Goal: Communication & Community: Answer question/provide support

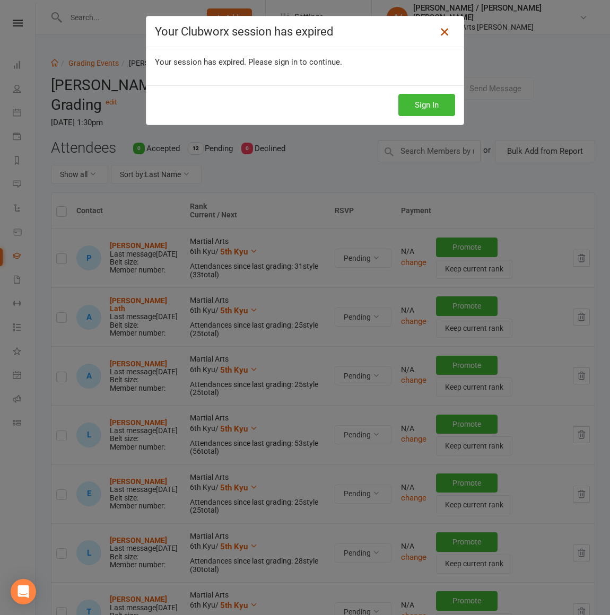
click at [446, 30] on icon at bounding box center [444, 31] width 13 height 13
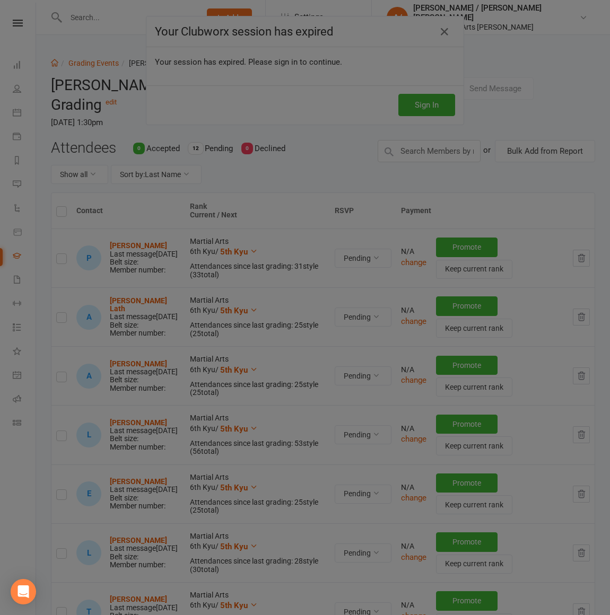
click at [301, 109] on div at bounding box center [305, 307] width 610 height 615
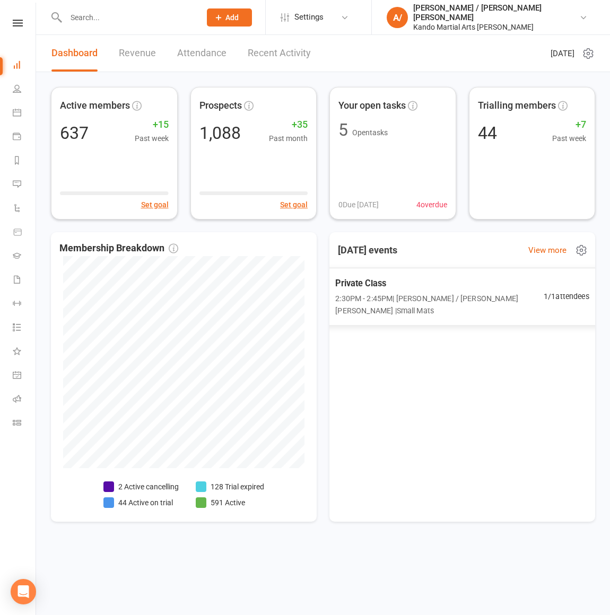
click at [406, 287] on span "Private Class" at bounding box center [439, 283] width 208 height 14
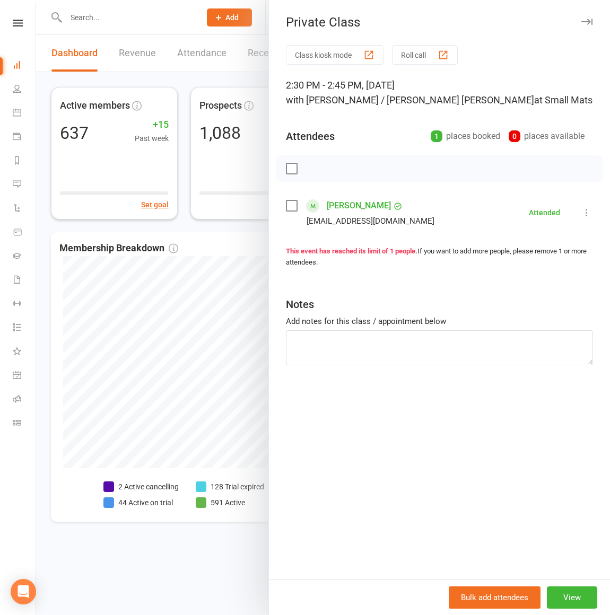
click at [260, 226] on div at bounding box center [323, 307] width 574 height 615
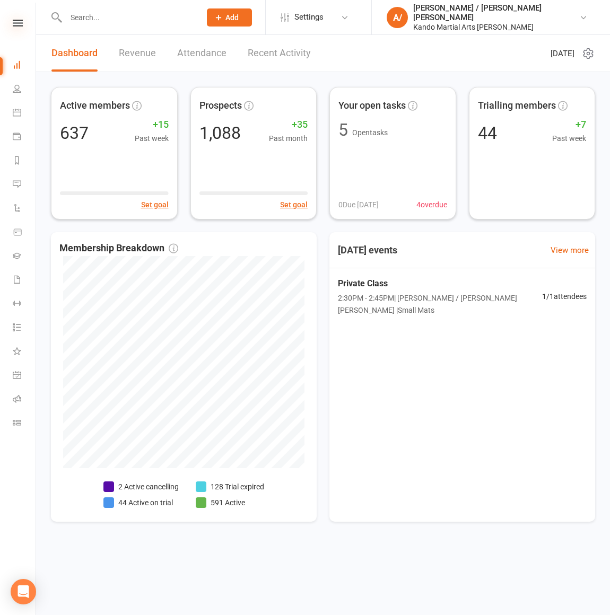
click at [19, 21] on icon at bounding box center [18, 23] width 10 height 7
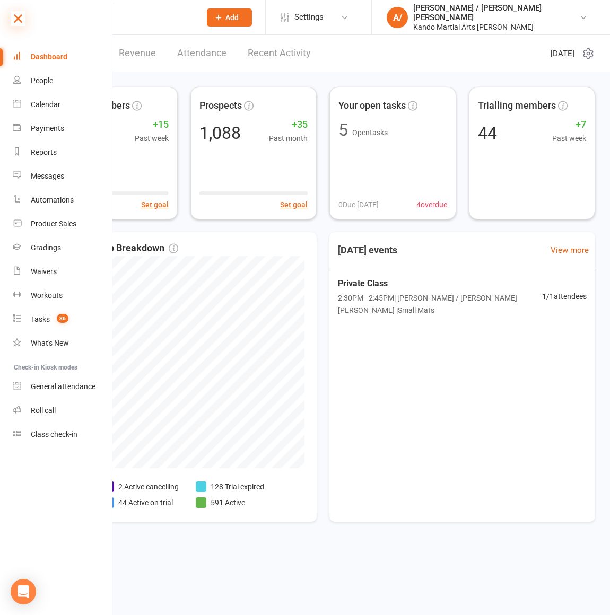
click at [19, 21] on icon at bounding box center [18, 18] width 15 height 15
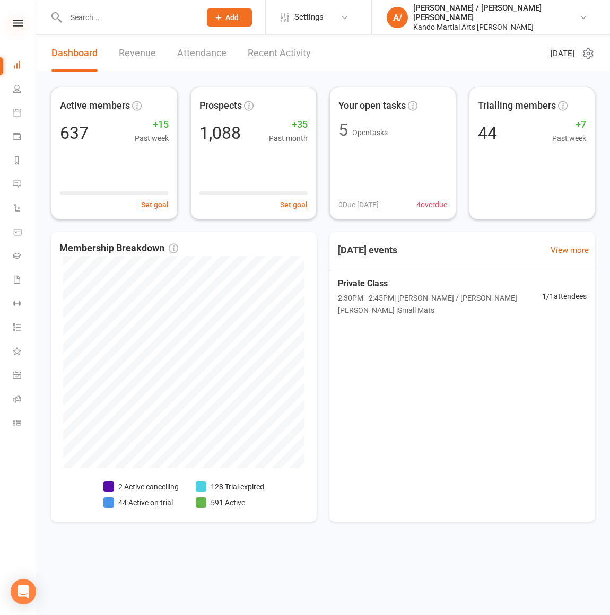
click at [16, 23] on icon at bounding box center [18, 23] width 10 height 7
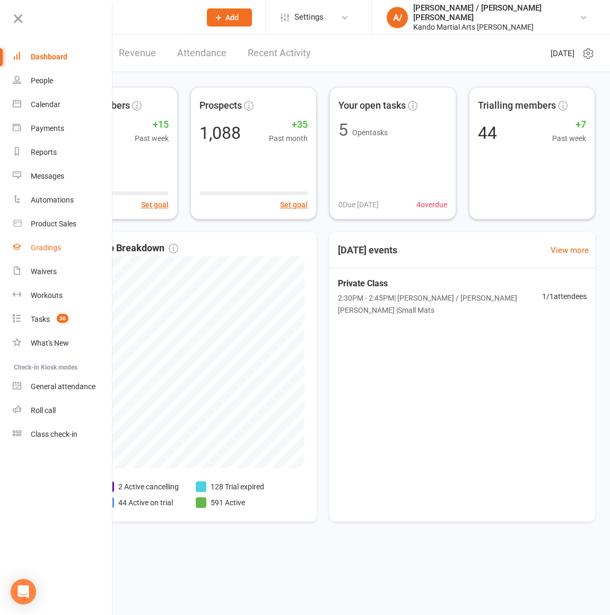
click at [51, 253] on link "Gradings" at bounding box center [63, 248] width 100 height 24
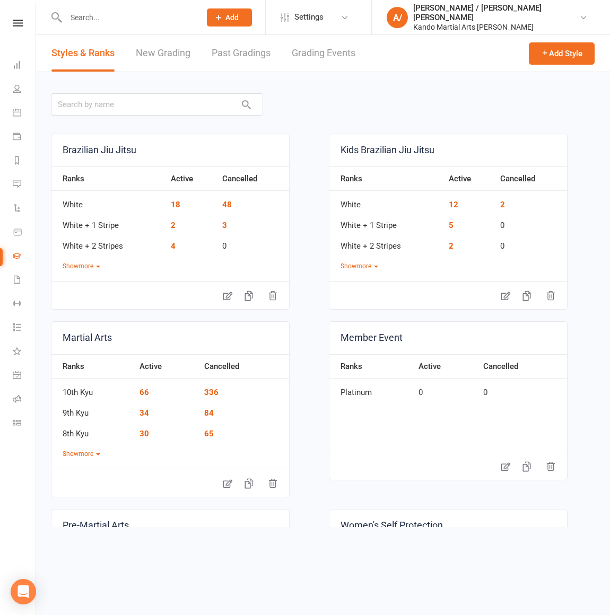
click at [322, 62] on link "Grading Events" at bounding box center [324, 53] width 64 height 37
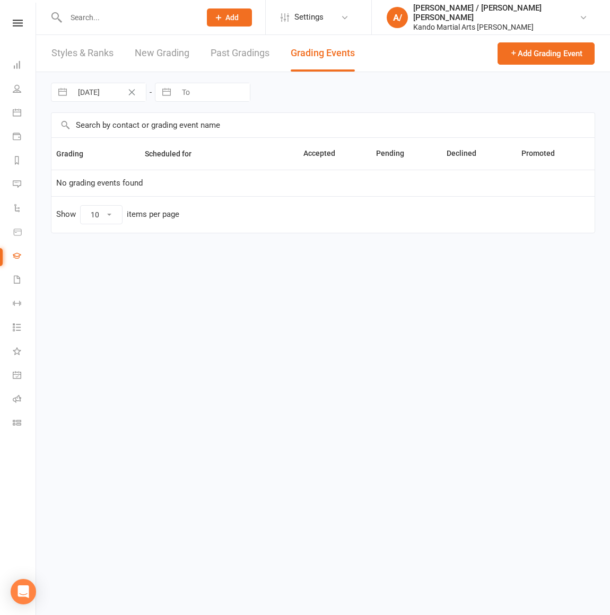
select select "50"
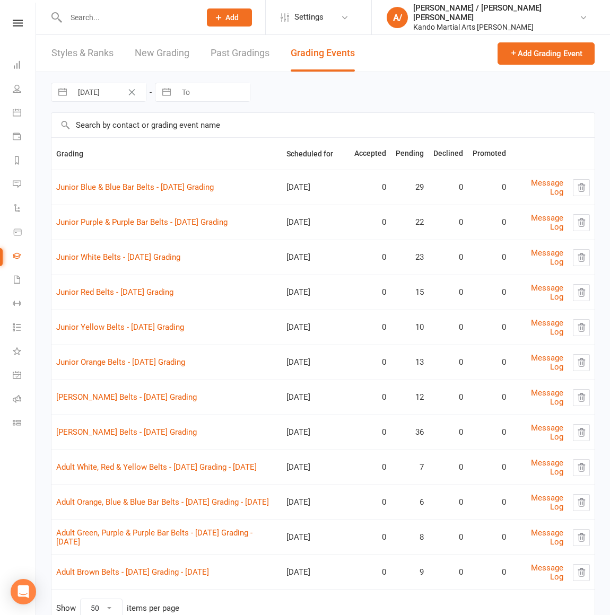
scroll to position [38, 0]
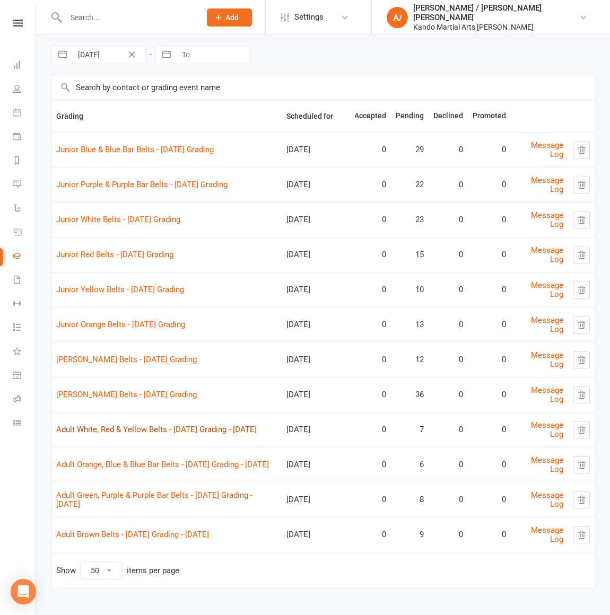
click at [147, 429] on link "Adult White, Red & Yellow Belts - [DATE] Grading - [DATE]" at bounding box center [156, 430] width 200 height 10
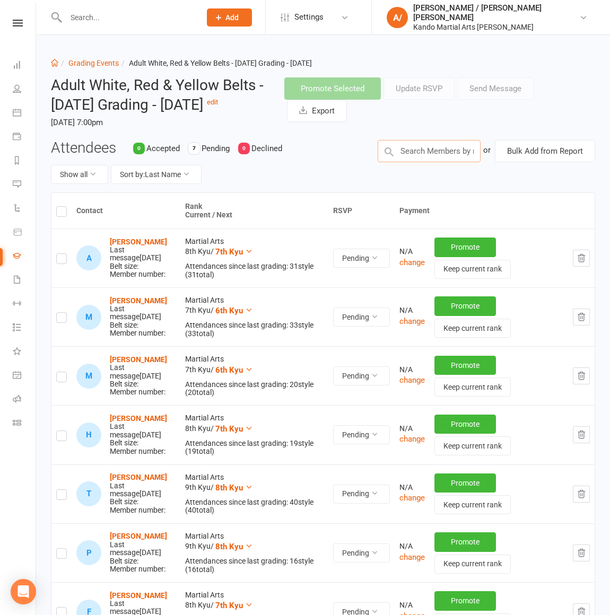
click at [445, 162] on input "text" at bounding box center [429, 151] width 103 height 22
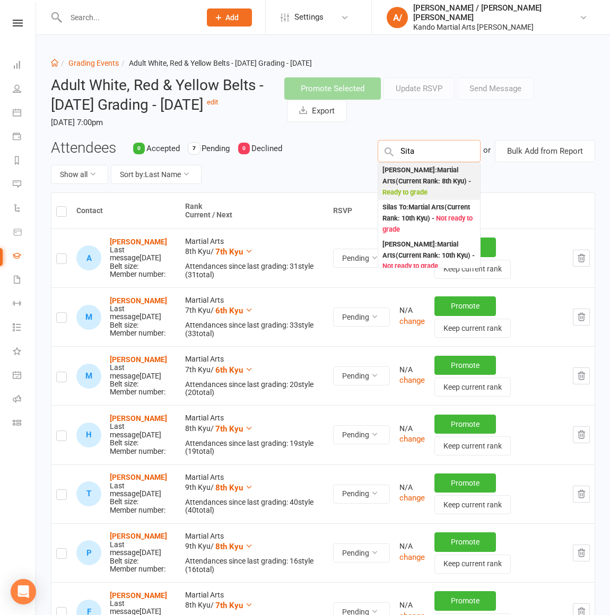
type input "Sita"
click at [435, 193] on div "[PERSON_NAME] : Martial Arts (Current Rank: 8th Kyu ) - Ready to grade" at bounding box center [428, 181] width 93 height 33
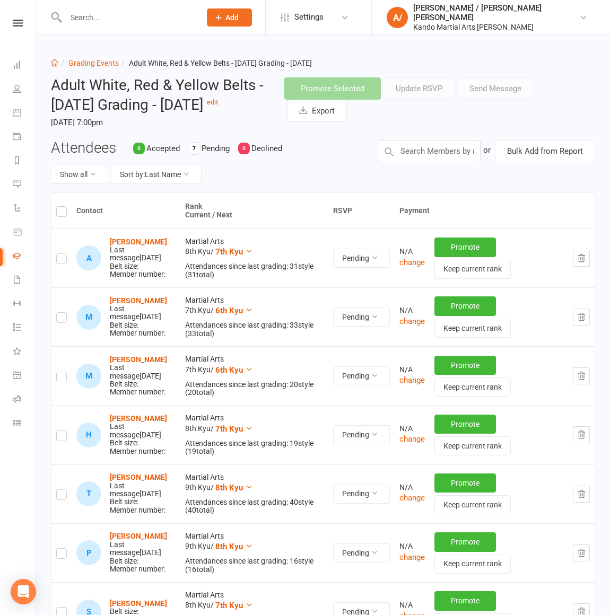
scroll to position [197, 0]
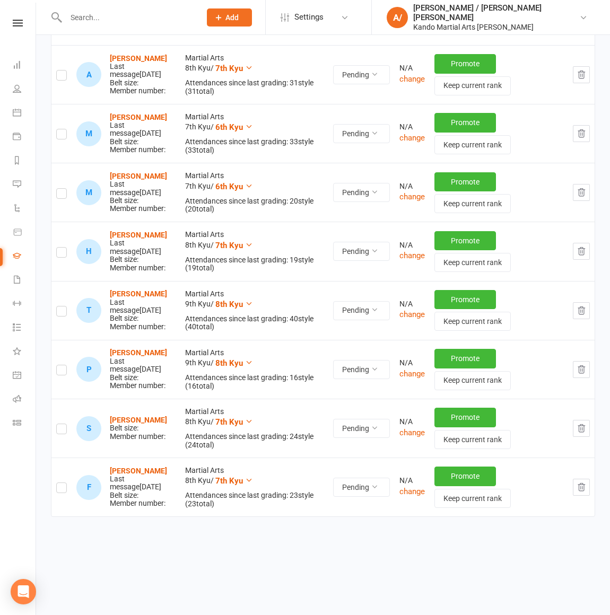
click at [60, 431] on label at bounding box center [61, 431] width 11 height 0
click at [60, 424] on input "checkbox" at bounding box center [61, 424] width 11 height 0
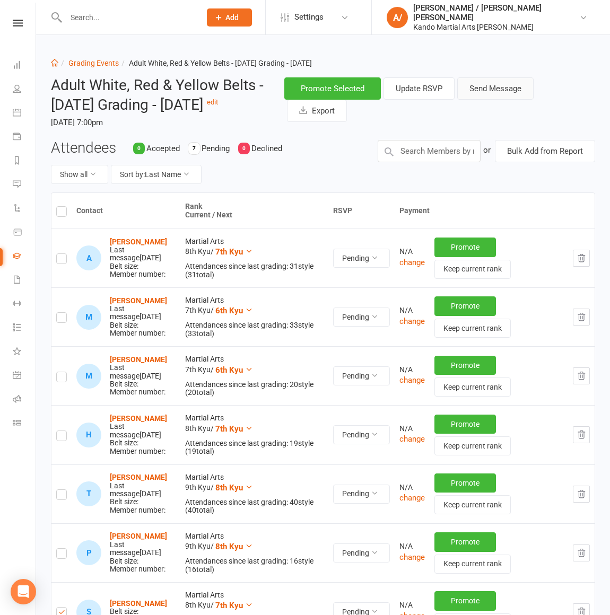
click at [500, 89] on button "Send Message" at bounding box center [495, 88] width 76 height 22
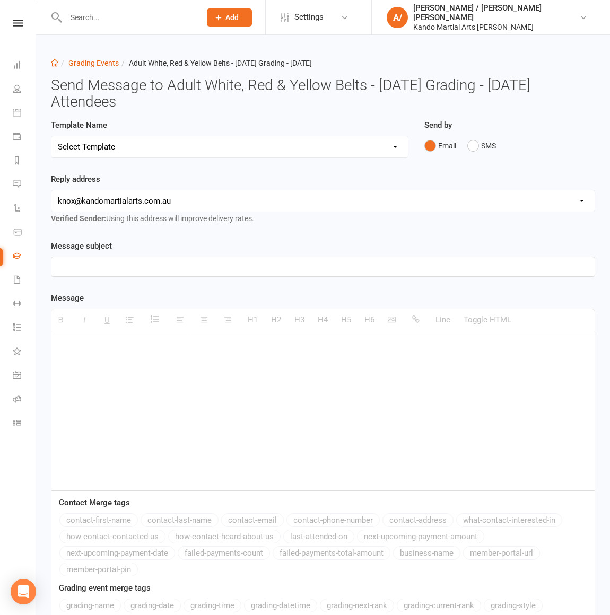
click at [205, 146] on select "Select Template [Email] Confirmation of Successful Grading [Email] Congratulati…" at bounding box center [229, 146] width 356 height 21
select select "14"
click at [51, 136] on select "Select Template [Email] Confirmation of Successful Grading [Email] Congratulati…" at bounding box center [229, 146] width 356 height 21
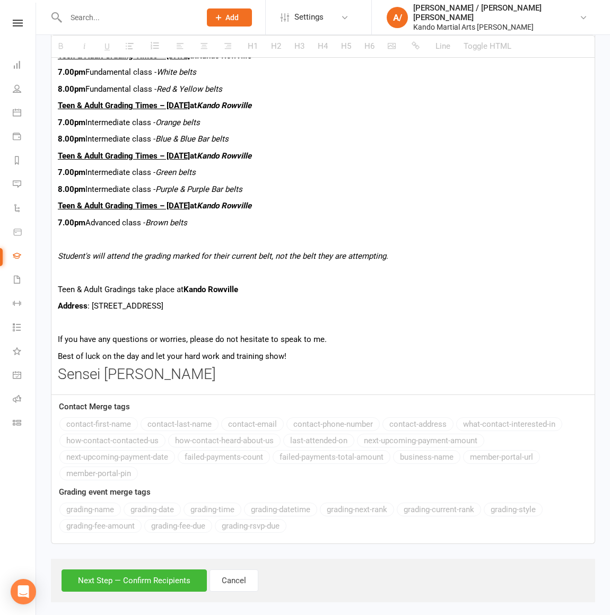
scroll to position [701, 0]
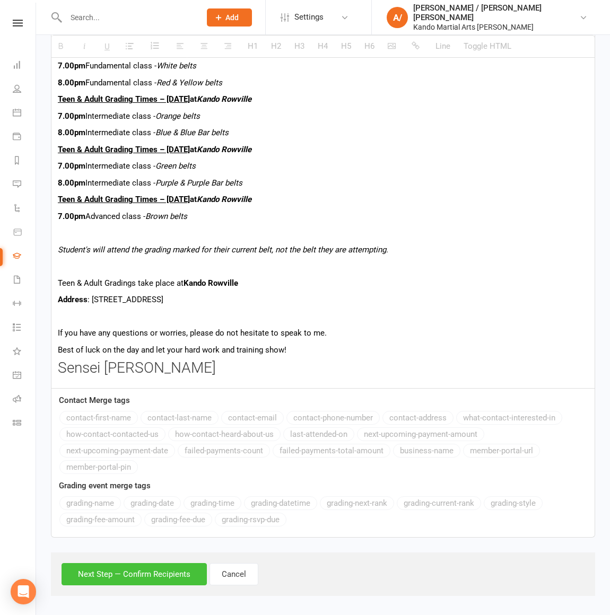
click at [158, 568] on button "Next Step — Confirm Recipients" at bounding box center [134, 574] width 145 height 22
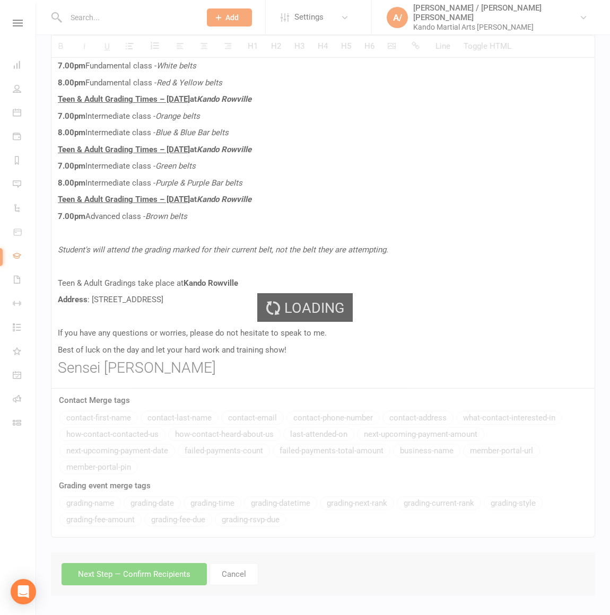
scroll to position [605, 0]
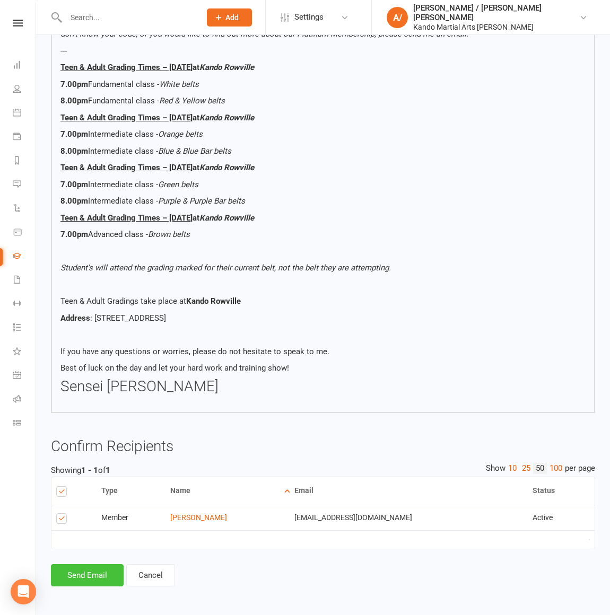
click at [84, 573] on button "Send Email" at bounding box center [87, 575] width 73 height 22
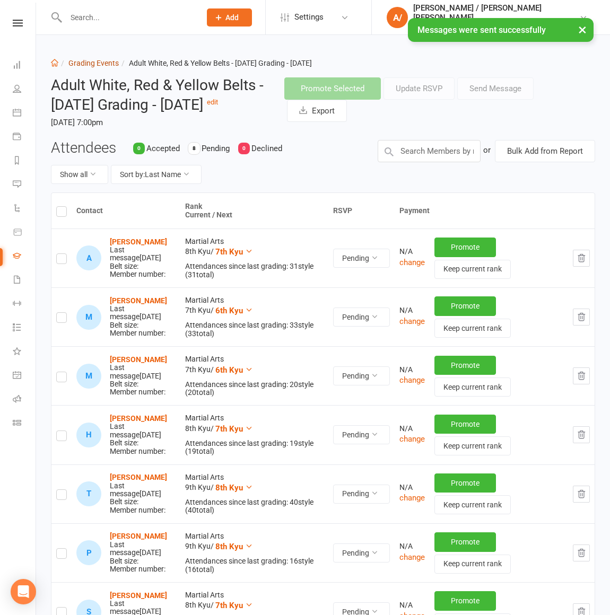
click at [101, 65] on link "Grading Events" at bounding box center [93, 63] width 50 height 8
select select "50"
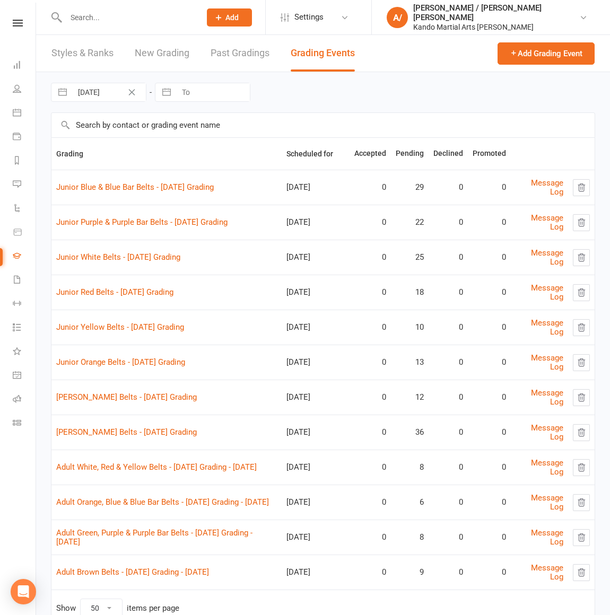
scroll to position [38, 0]
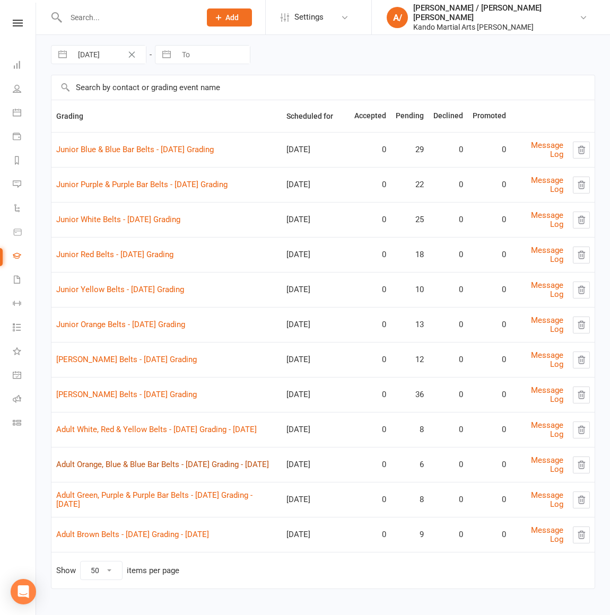
click at [172, 460] on link "Adult Orange, Blue & Blue Bar Belts - [DATE] Grading - [DATE]" at bounding box center [162, 465] width 213 height 10
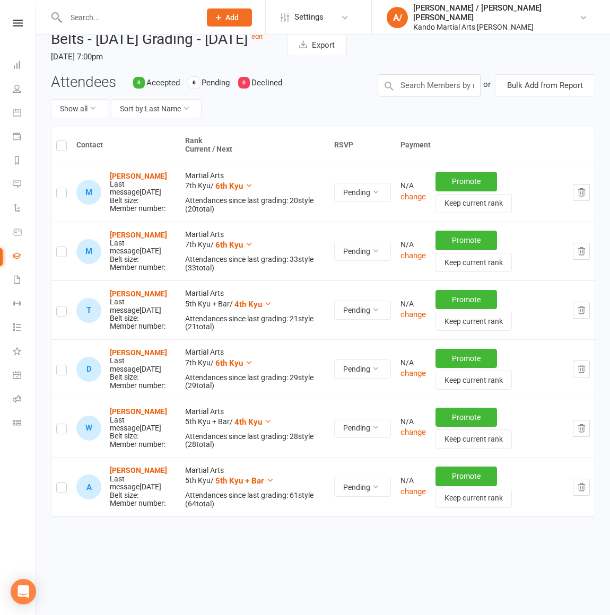
scroll to position [80, 0]
click at [433, 78] on input "text" at bounding box center [429, 85] width 103 height 22
click at [431, 84] on input "text" at bounding box center [429, 85] width 103 height 22
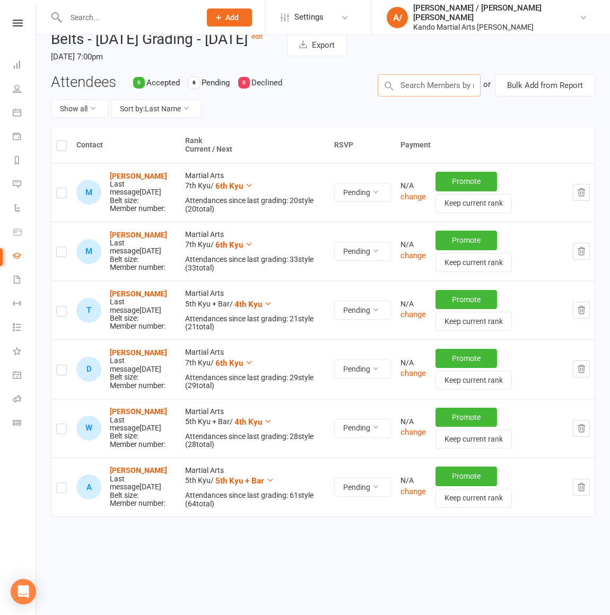
click at [447, 83] on input "text" at bounding box center [429, 85] width 103 height 22
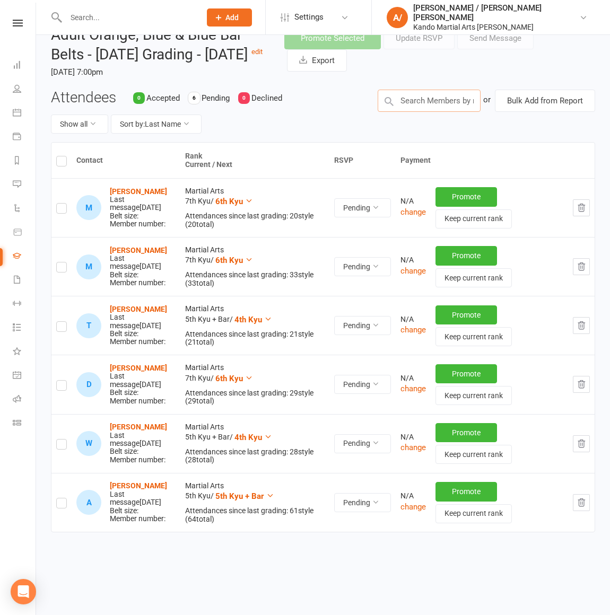
scroll to position [22, 0]
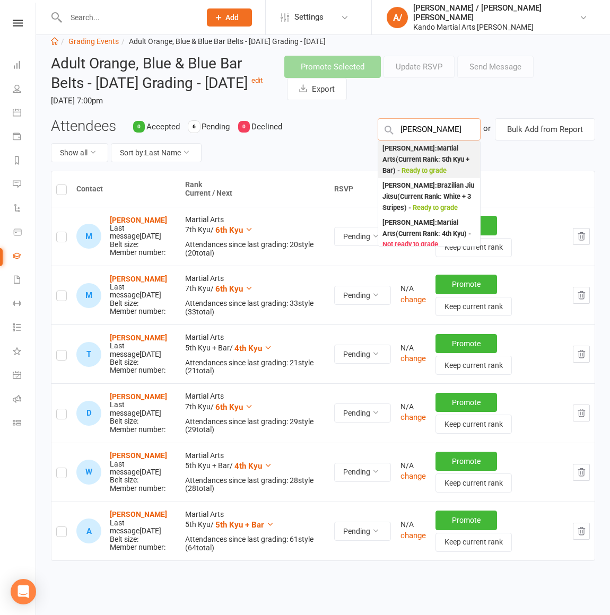
type input "[PERSON_NAME]"
click at [415, 172] on div "[PERSON_NAME] : Martial Arts (Current Rank: 5th Kyu + Bar ) - Ready to grade" at bounding box center [428, 159] width 93 height 33
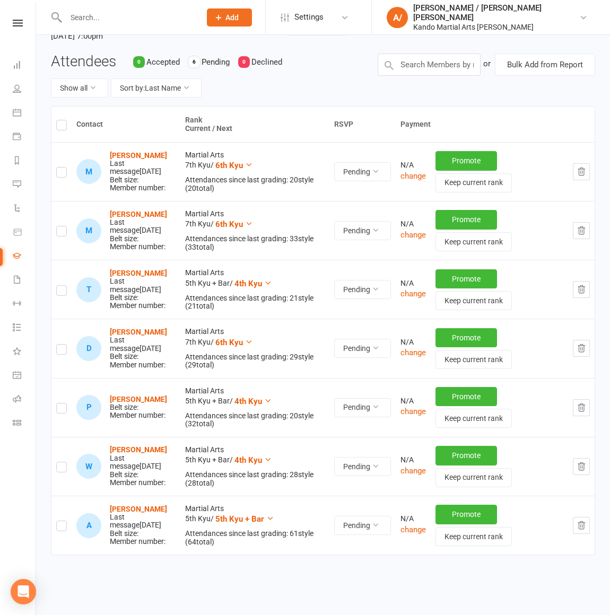
scroll to position [103, 0]
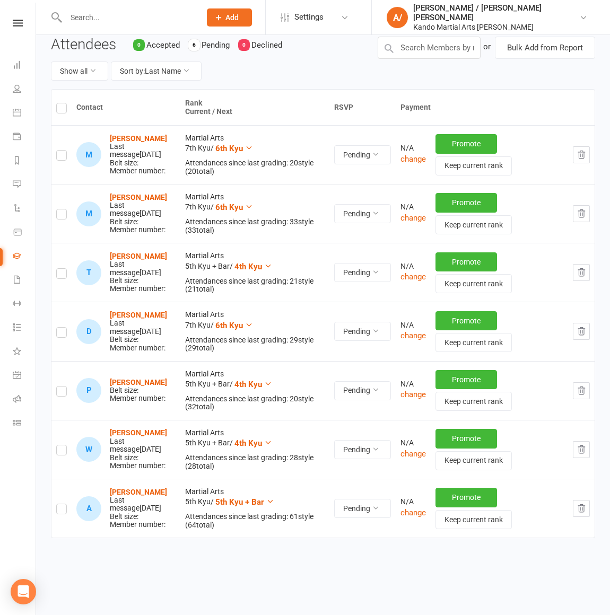
click at [65, 393] on label at bounding box center [61, 393] width 11 height 0
click at [65, 387] on input "checkbox" at bounding box center [61, 387] width 11 height 0
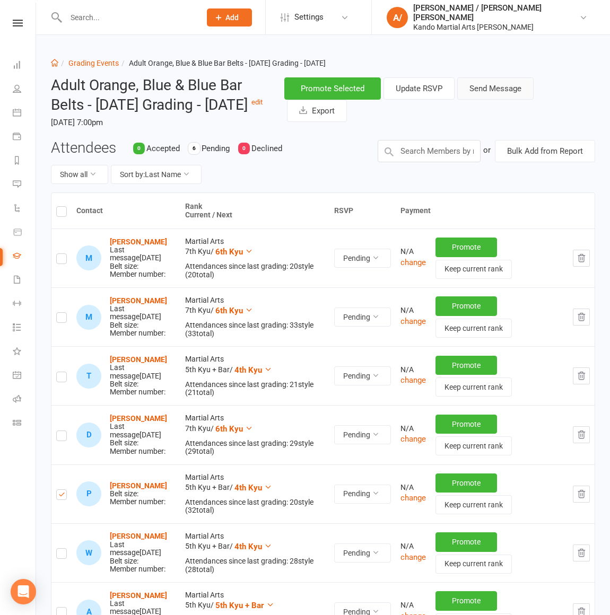
click at [497, 92] on button "Send Message" at bounding box center [495, 88] width 76 height 22
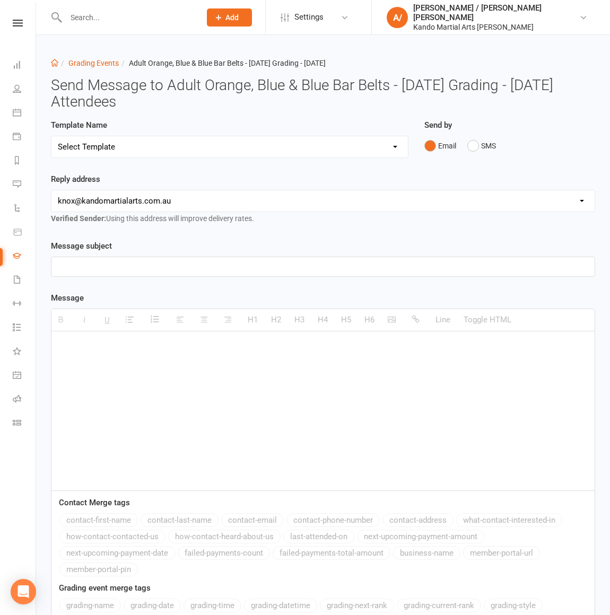
click at [268, 145] on select "Select Template [Email] Confirmation of Successful Grading [Email] Congratulati…" at bounding box center [229, 146] width 356 height 21
select select "14"
click at [51, 136] on select "Select Template [Email] Confirmation of Successful Grading [Email] Congratulati…" at bounding box center [229, 146] width 356 height 21
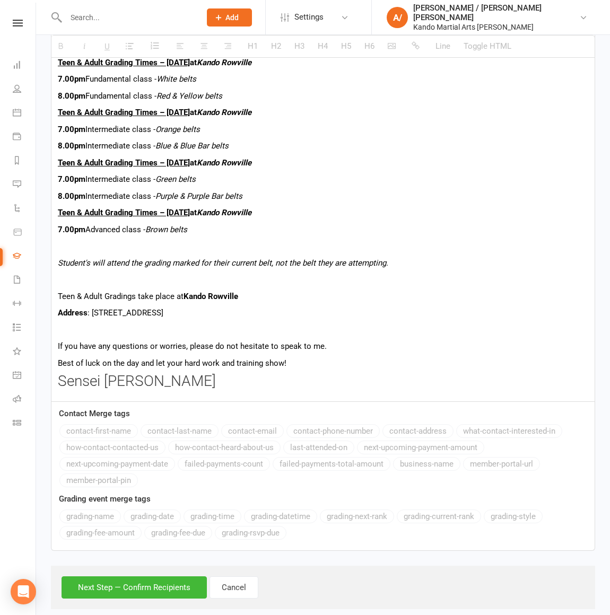
scroll to position [701, 0]
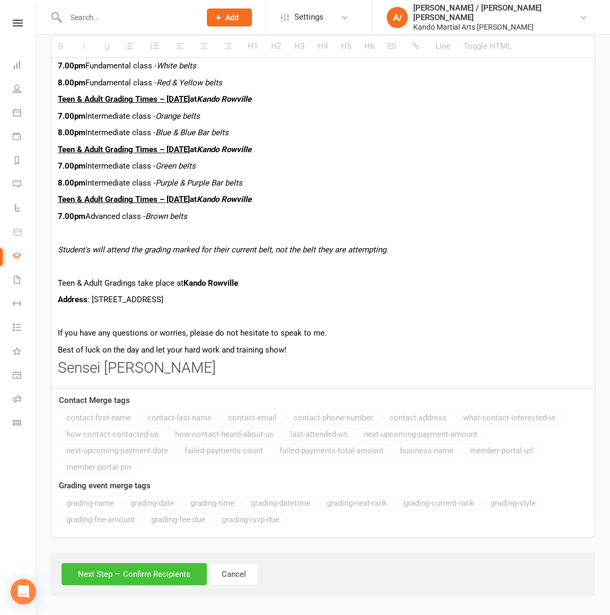
click at [155, 567] on button "Next Step — Confirm Recipients" at bounding box center [134, 574] width 145 height 22
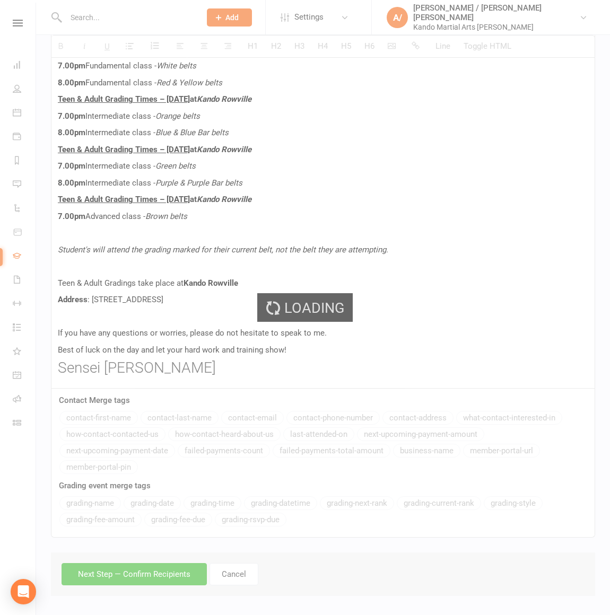
scroll to position [605, 0]
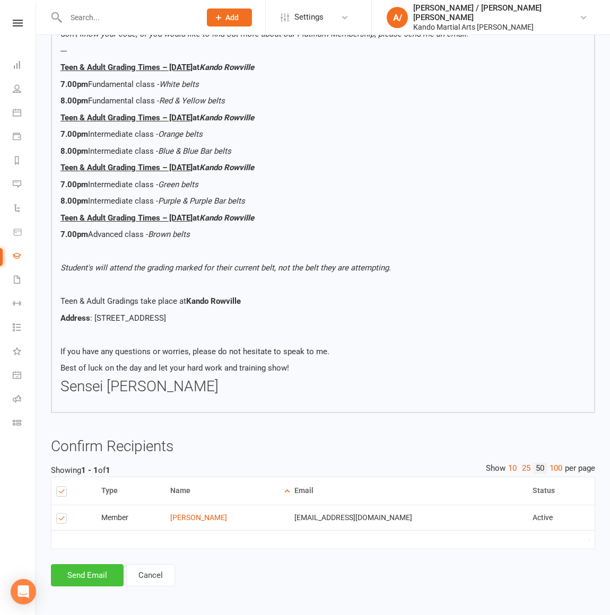
click at [108, 578] on button "Send Email" at bounding box center [87, 575] width 73 height 22
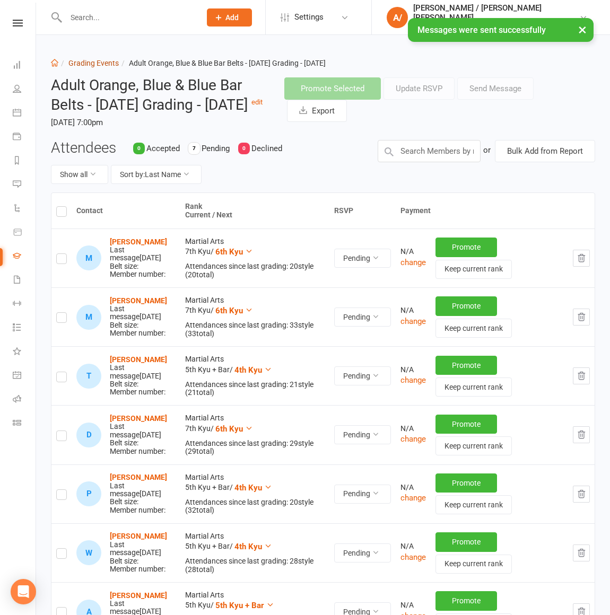
click at [109, 62] on link "Grading Events" at bounding box center [93, 63] width 50 height 8
select select "50"
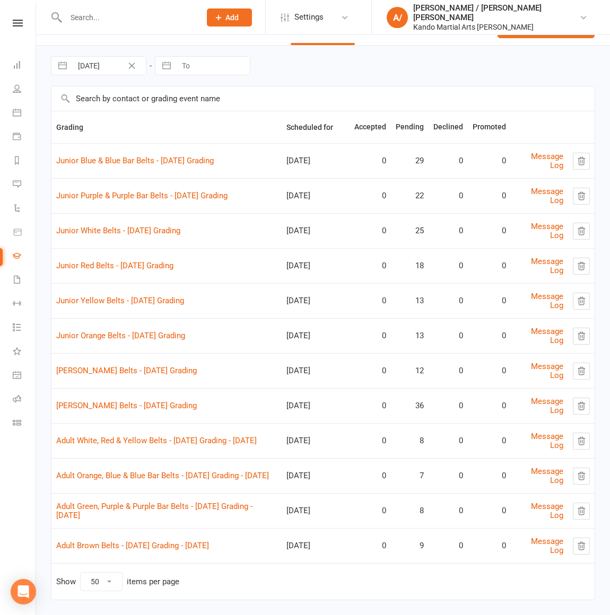
scroll to position [38, 0]
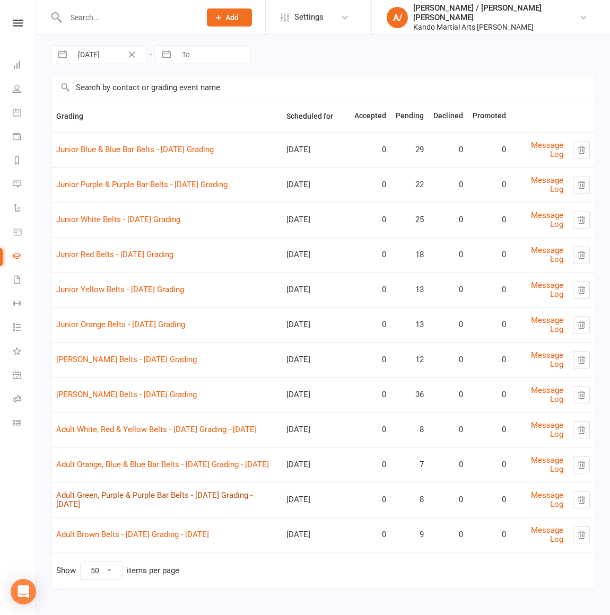
click at [126, 491] on link "Adult Green, Purple & Purple Bar Belts - [DATE] Grading - [DATE]" at bounding box center [154, 500] width 196 height 19
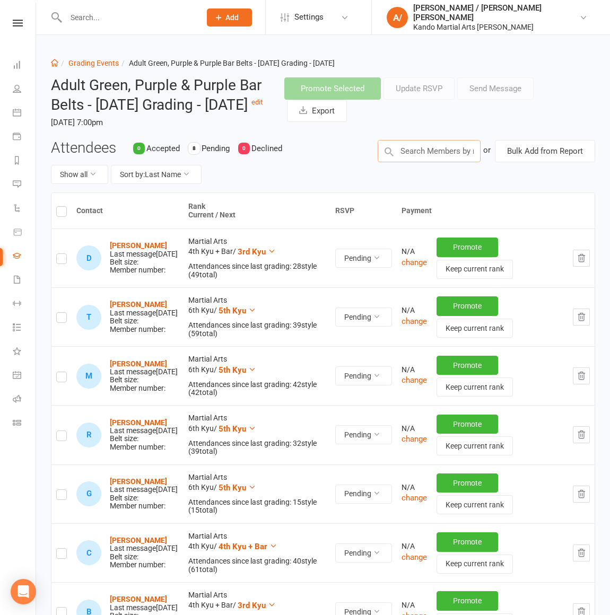
click at [402, 162] on input "text" at bounding box center [429, 151] width 103 height 22
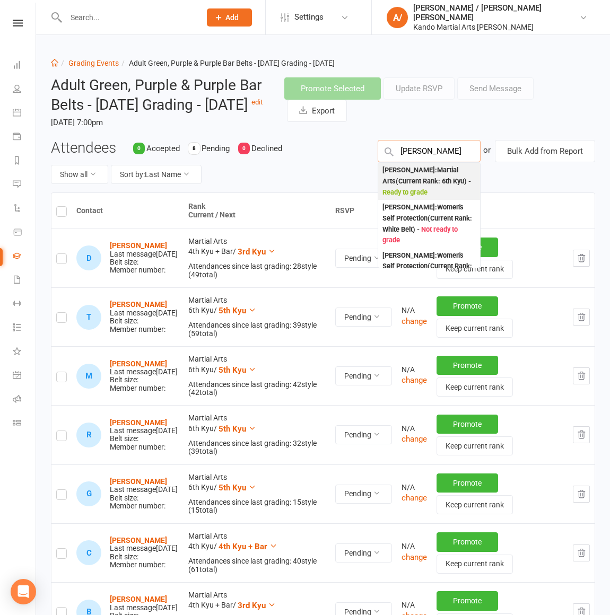
type input "[PERSON_NAME]"
click at [438, 195] on div "[PERSON_NAME] : Martial Arts (Current Rank: 6th Kyu ) - Ready to grade" at bounding box center [428, 181] width 93 height 33
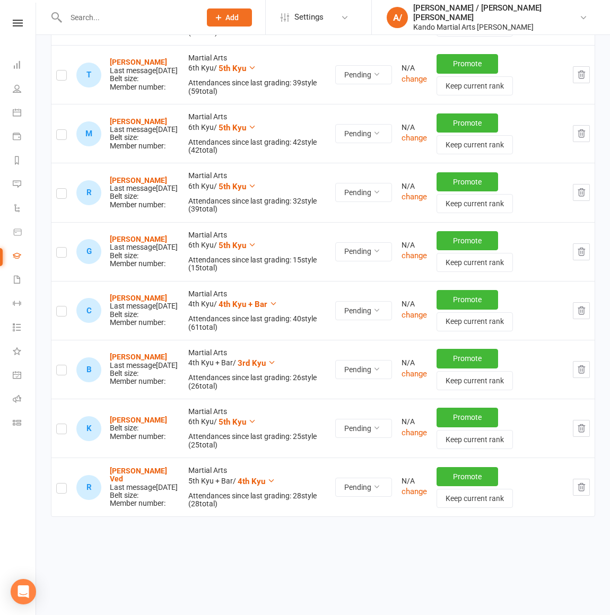
scroll to position [247, 0]
click at [61, 431] on label at bounding box center [61, 431] width 11 height 0
click at [61, 424] on input "checkbox" at bounding box center [61, 424] width 11 height 0
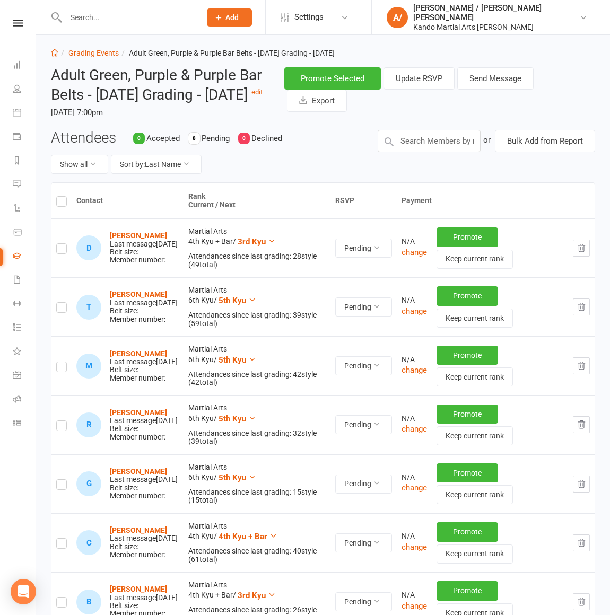
scroll to position [0, 0]
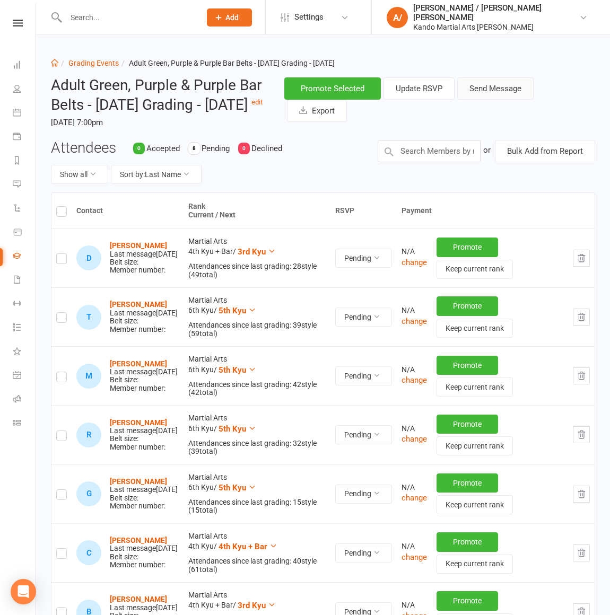
click at [489, 97] on button "Send Message" at bounding box center [495, 88] width 76 height 22
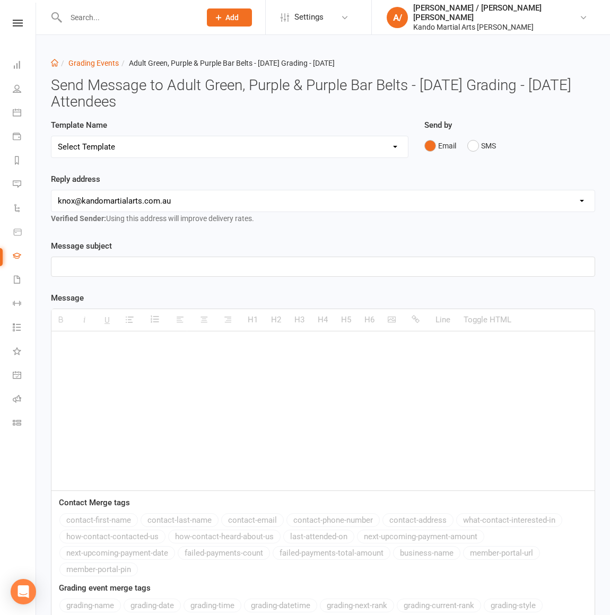
click at [211, 141] on select "Select Template [Email] Confirmation of Successful Grading [Email] Congratulati…" at bounding box center [229, 146] width 356 height 21
select select "15"
click at [51, 136] on select "Select Template [Email] Confirmation of Successful Grading [Email] Congratulati…" at bounding box center [229, 146] width 356 height 21
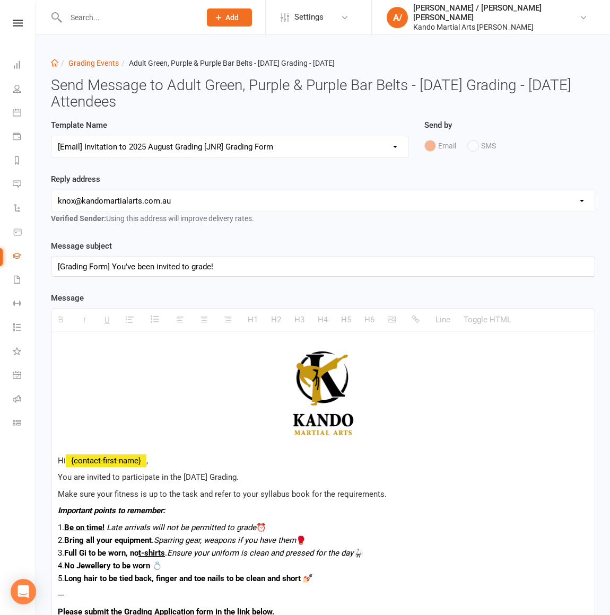
scroll to position [618, 0]
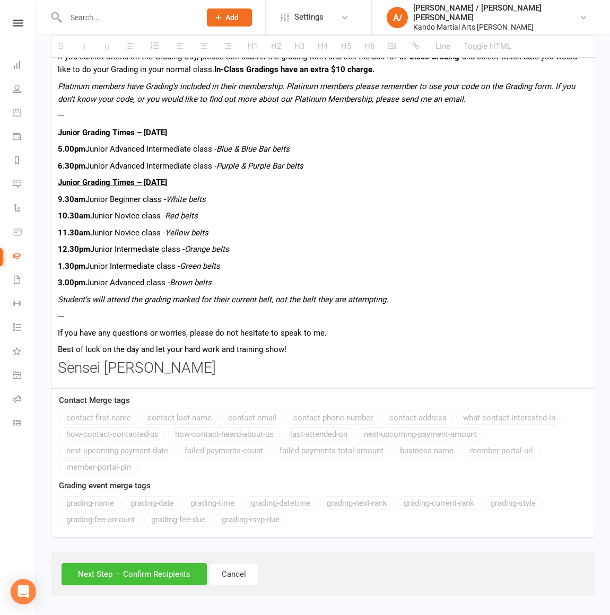
click at [156, 564] on button "Next Step — Confirm Recipients" at bounding box center [134, 574] width 145 height 22
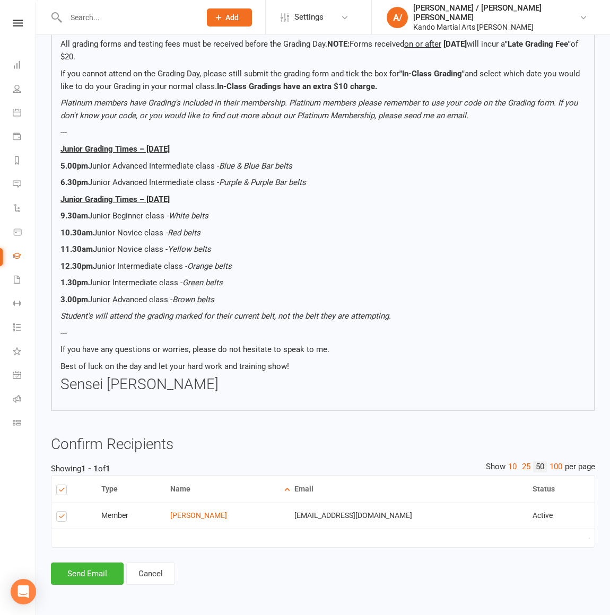
scroll to position [521, 0]
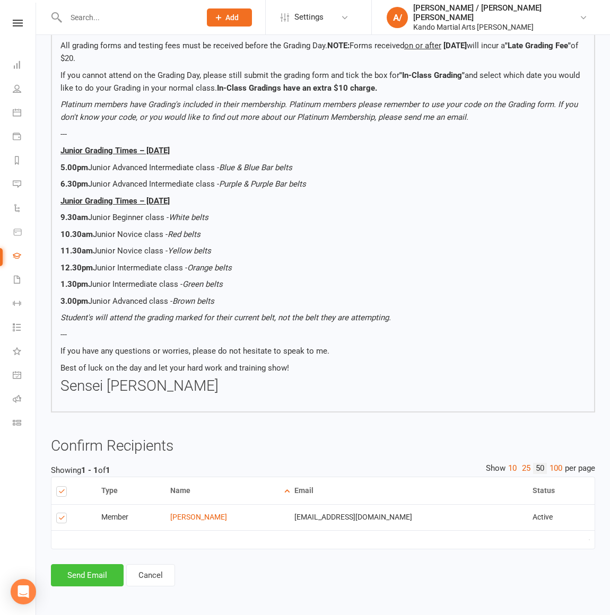
click at [115, 569] on button "Send Email" at bounding box center [87, 575] width 73 height 22
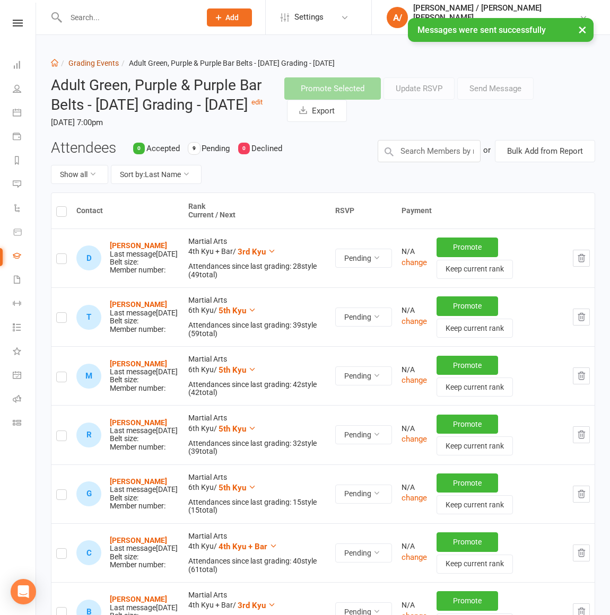
click at [110, 59] on link "Grading Events" at bounding box center [93, 63] width 50 height 8
select select "50"
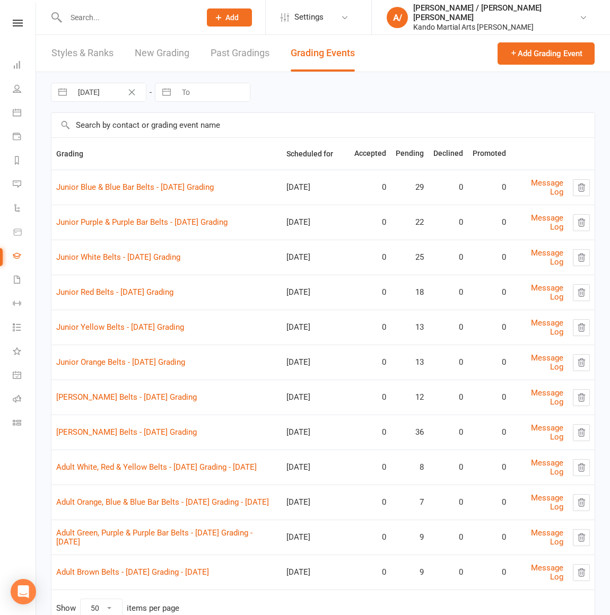
scroll to position [38, 0]
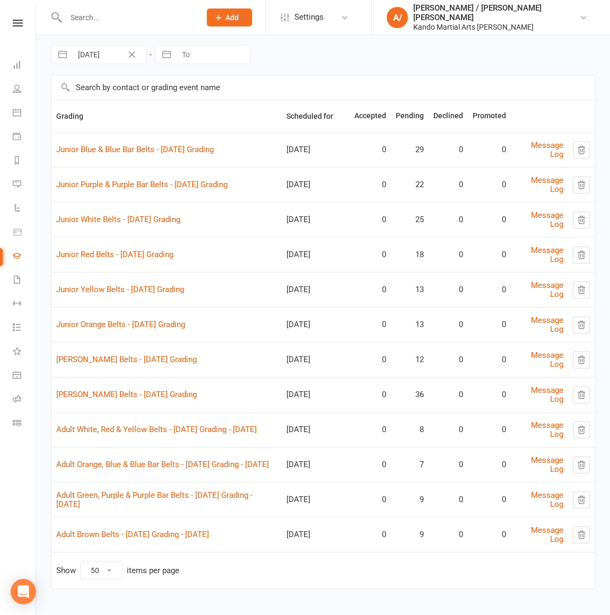
click at [126, 525] on td "Adult Brown Belts - [DATE] Grading - [DATE]" at bounding box center [166, 534] width 230 height 35
click at [168, 531] on link "Adult Brown Belts - [DATE] Grading - [DATE]" at bounding box center [132, 535] width 153 height 10
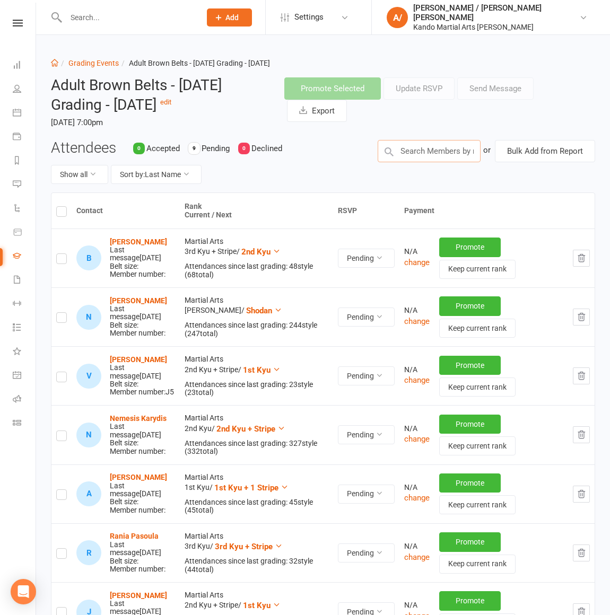
click at [438, 153] on input "text" at bounding box center [429, 151] width 103 height 22
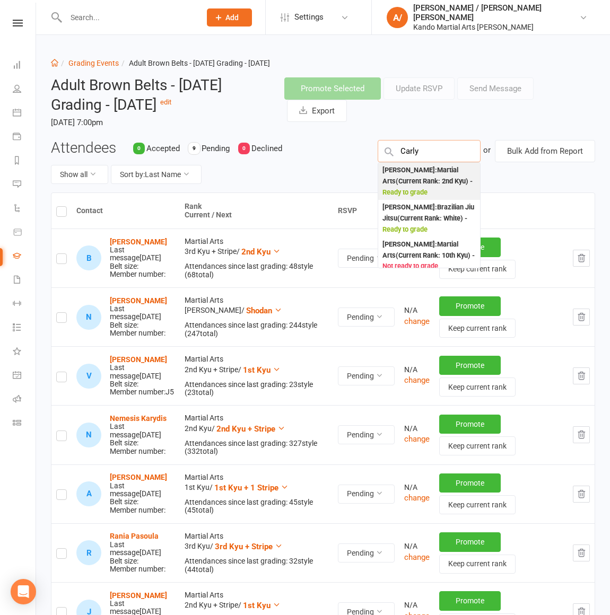
type input "Carly"
click at [428, 172] on div "[PERSON_NAME] : Martial Arts (Current Rank: 2nd Kyu ) - Ready to grade" at bounding box center [428, 181] width 93 height 33
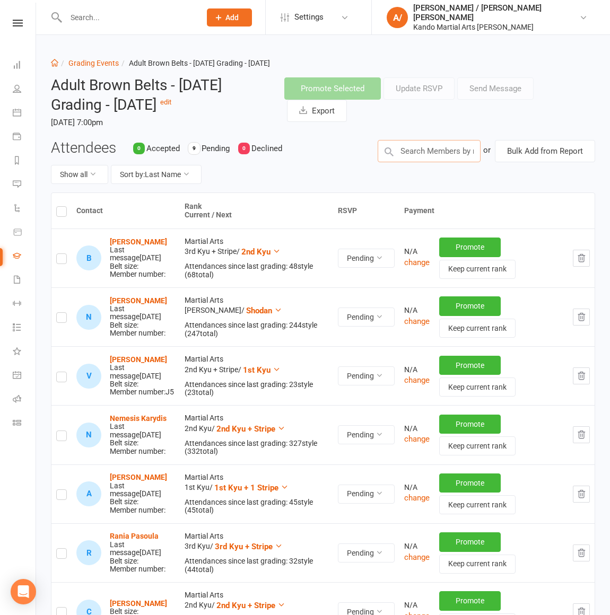
click at [422, 151] on input "text" at bounding box center [429, 151] width 103 height 22
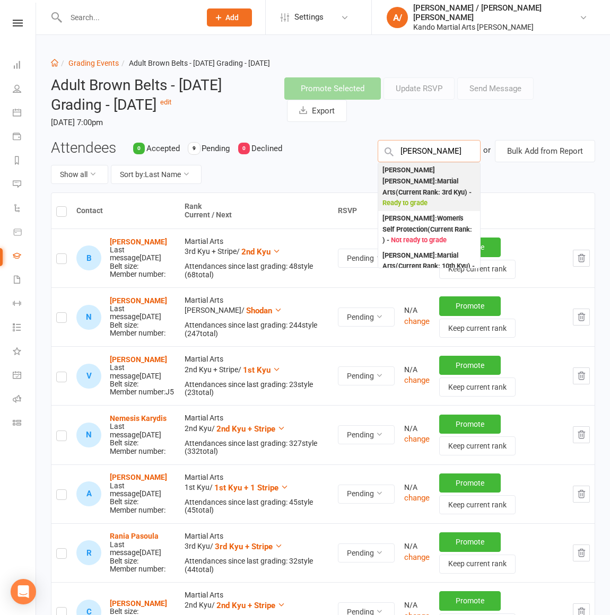
type input "[PERSON_NAME]"
click at [418, 175] on div "[PERSON_NAME] [PERSON_NAME] : Martial Arts (Current Rank: 3rd Kyu ) - Ready to …" at bounding box center [428, 187] width 93 height 44
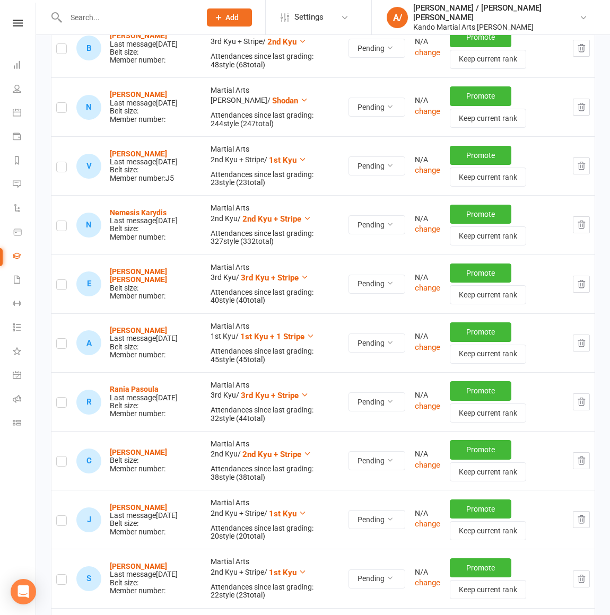
scroll to position [357, 0]
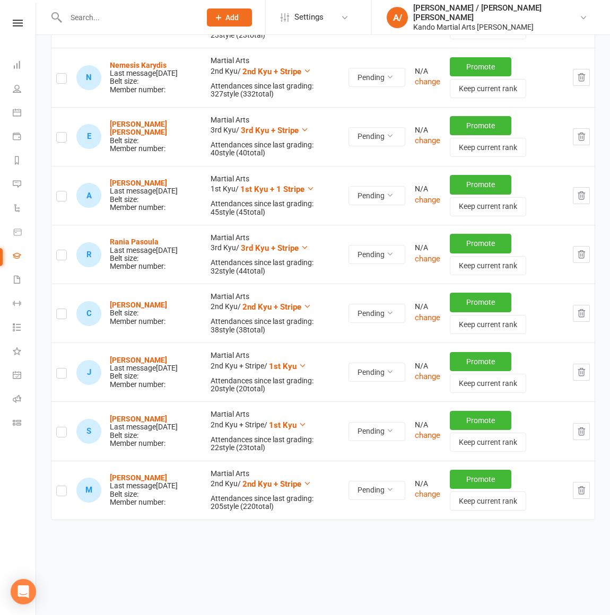
click at [65, 316] on label at bounding box center [61, 316] width 11 height 0
click at [65, 309] on input "checkbox" at bounding box center [61, 309] width 11 height 0
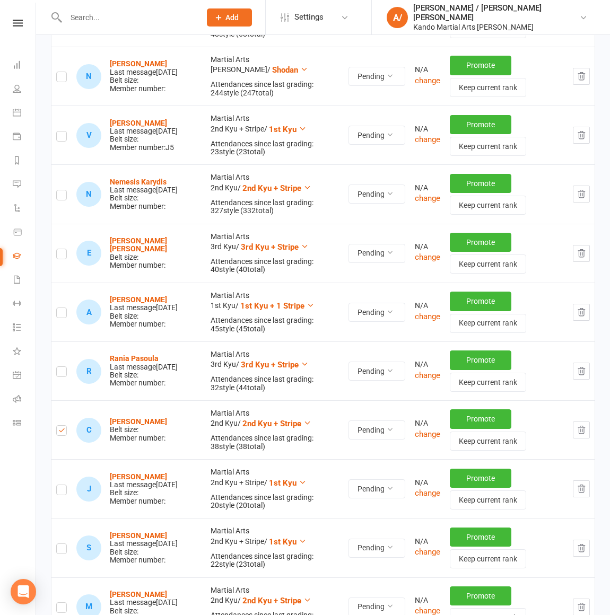
scroll to position [237, 0]
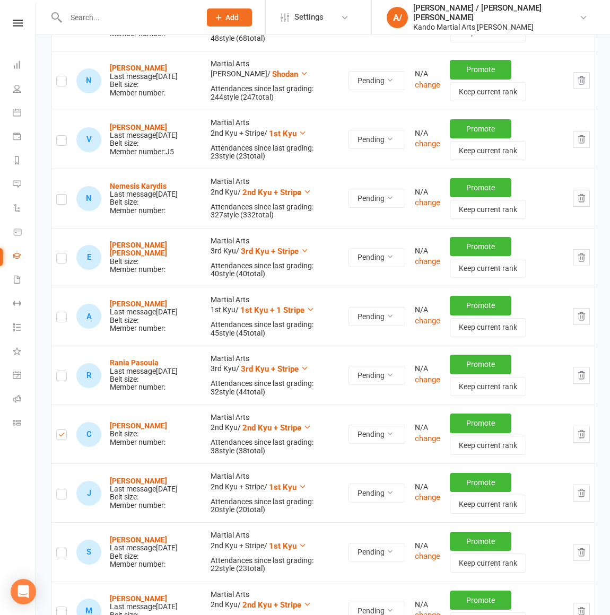
click at [62, 260] on label at bounding box center [61, 260] width 11 height 0
click at [62, 253] on input "checkbox" at bounding box center [61, 253] width 11 height 0
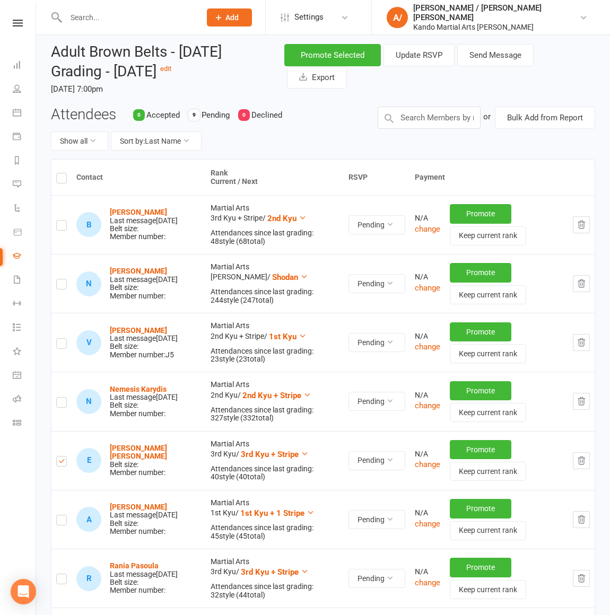
scroll to position [0, 0]
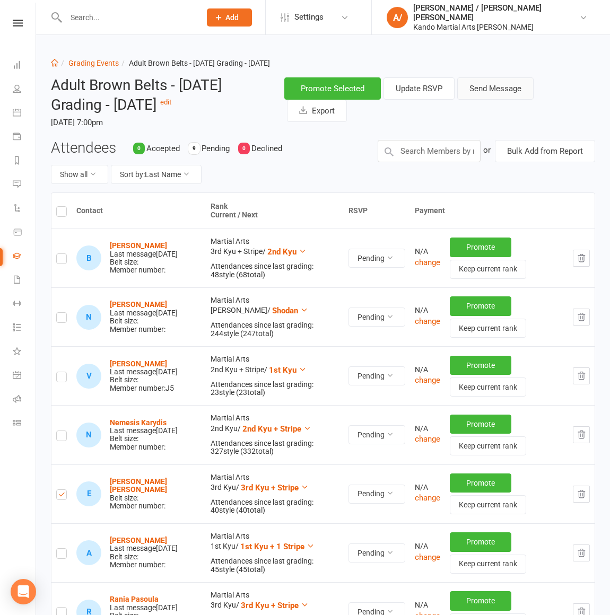
click at [486, 91] on button "Send Message" at bounding box center [495, 88] width 76 height 22
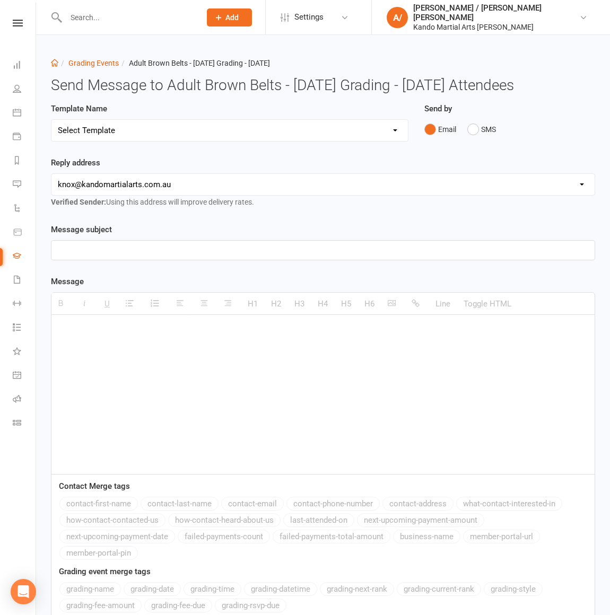
click at [217, 135] on select "Select Template" at bounding box center [229, 130] width 356 height 21
select select "14"
click at [51, 120] on select "Select Template [Email] Confirmation of Successful Grading [Email] Congratulati…" at bounding box center [229, 130] width 356 height 21
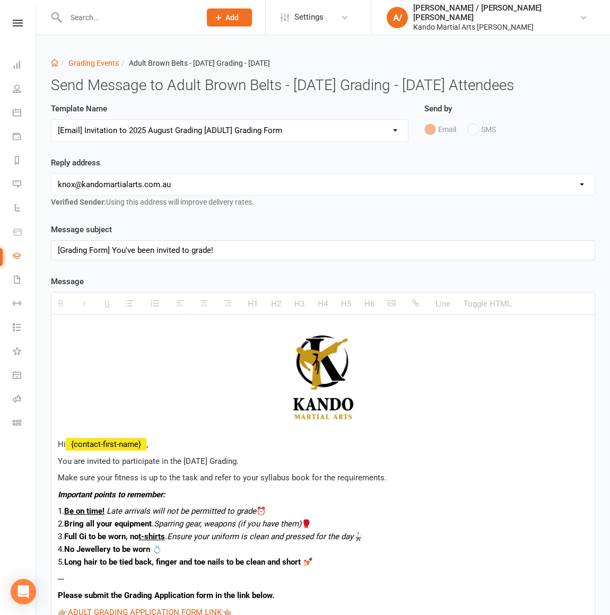
scroll to position [685, 0]
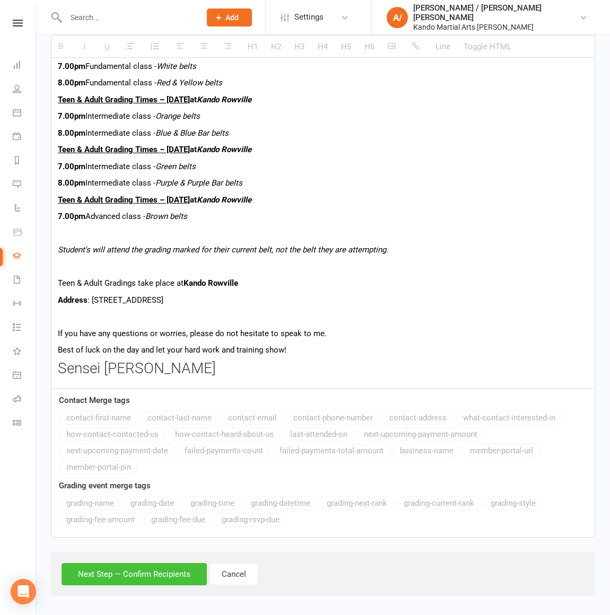
click at [144, 571] on button "Next Step — Confirm Recipients" at bounding box center [134, 574] width 145 height 22
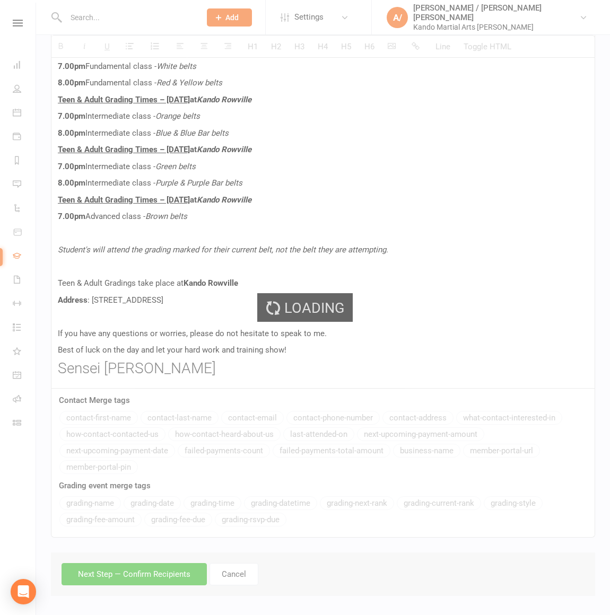
scroll to position [614, 0]
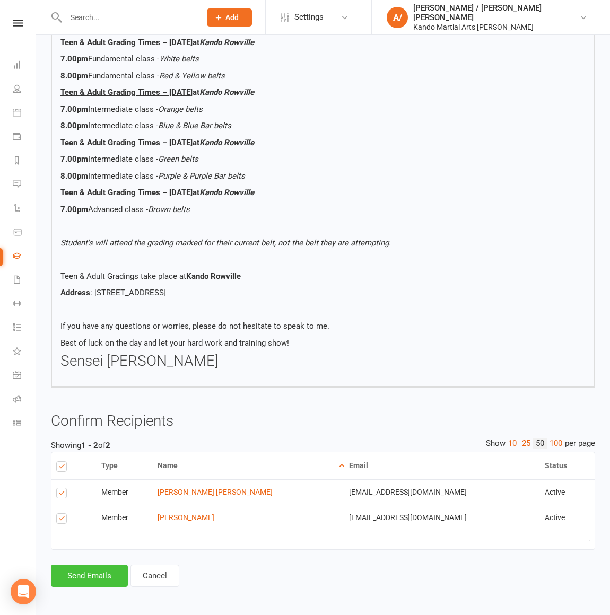
click at [104, 573] on button "Send Emails" at bounding box center [89, 576] width 77 height 22
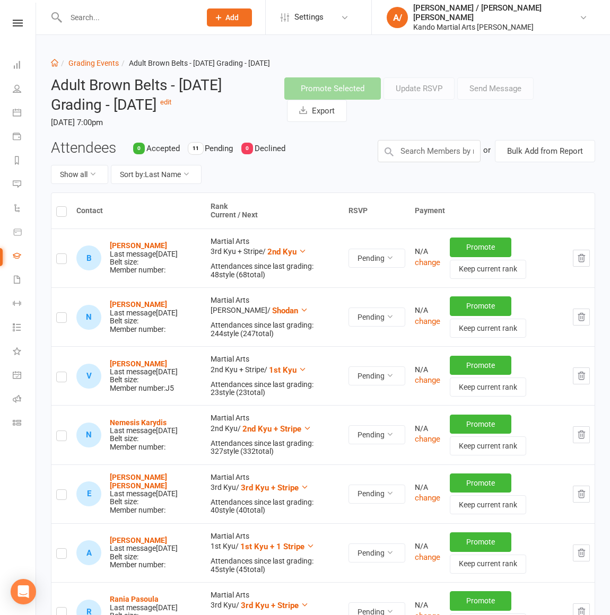
click at [125, 18] on input "text" at bounding box center [128, 17] width 130 height 15
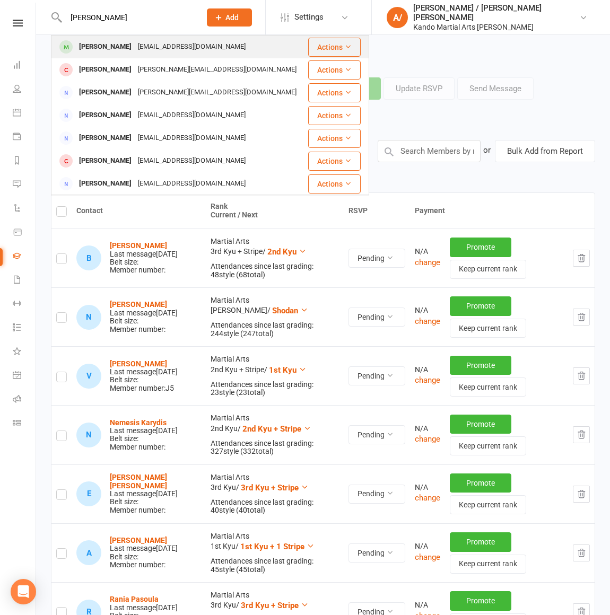
type input "[PERSON_NAME]"
click at [100, 43] on div "[PERSON_NAME]" at bounding box center [105, 46] width 59 height 15
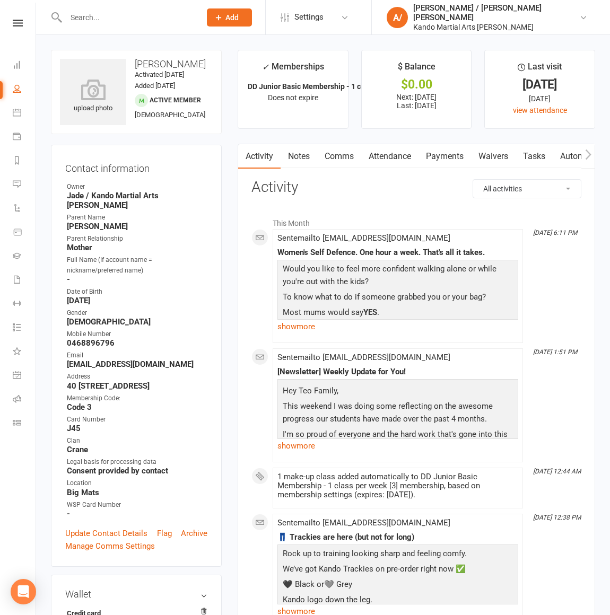
click at [301, 153] on link "Notes" at bounding box center [299, 156] width 37 height 24
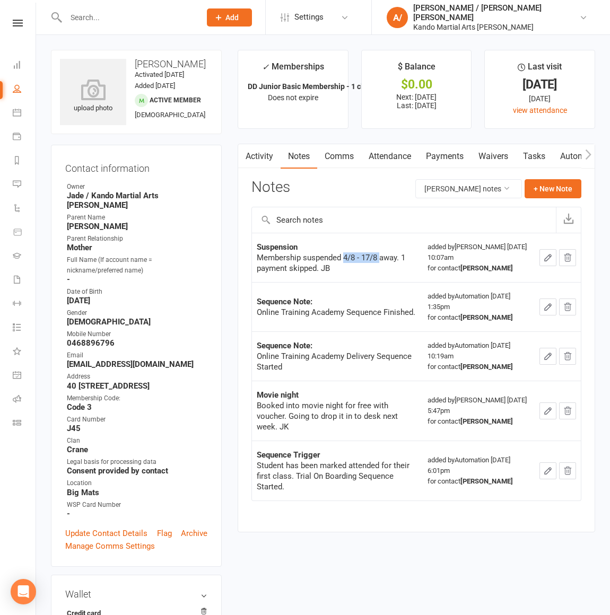
drag, startPoint x: 345, startPoint y: 257, endPoint x: 381, endPoint y: 257, distance: 36.1
click at [381, 257] on div "Membership suspended 4/8 - 17/8 away. 1 payment skipped. JB" at bounding box center [337, 262] width 161 height 21
click at [396, 257] on div "Membership suspended 4/8 - 17/8 away. 1 payment skipped. JB" at bounding box center [337, 262] width 161 height 21
drag, startPoint x: 396, startPoint y: 257, endPoint x: 353, endPoint y: 257, distance: 43.0
click at [353, 257] on div "Membership suspended 4/8 - 17/8 away. 1 payment skipped. JB" at bounding box center [337, 262] width 161 height 21
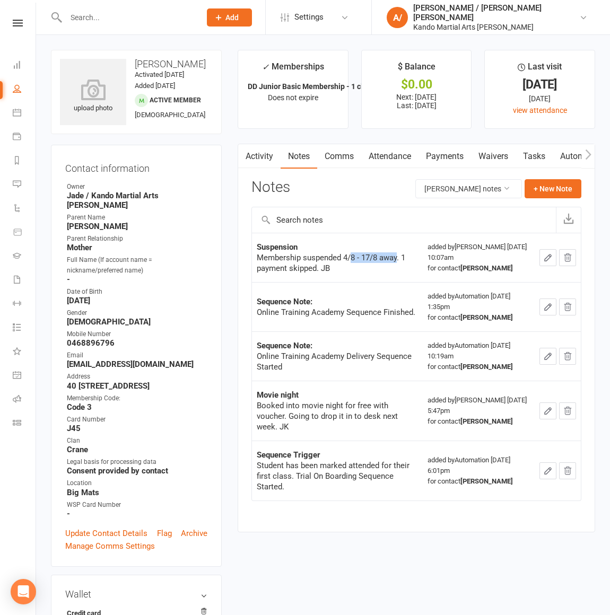
click at [375, 258] on div "Membership suspended 4/8 - 17/8 away. 1 payment skipped. JB" at bounding box center [337, 262] width 161 height 21
click at [120, 21] on input "text" at bounding box center [128, 17] width 130 height 15
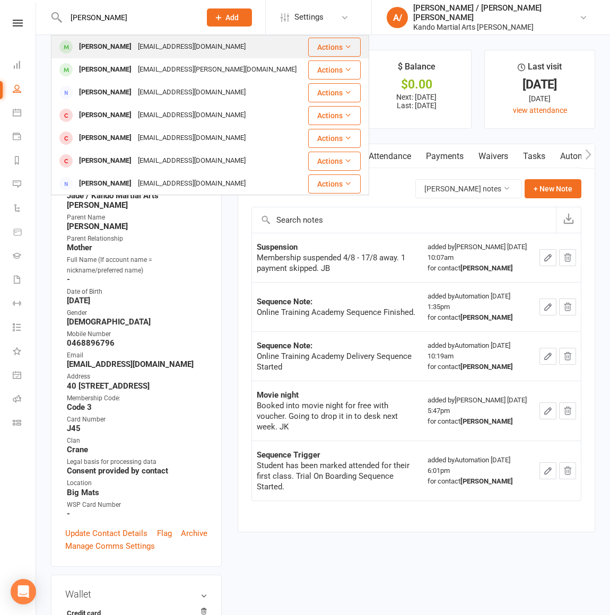
type input "[PERSON_NAME]"
click at [109, 45] on div "[PERSON_NAME]" at bounding box center [105, 46] width 59 height 15
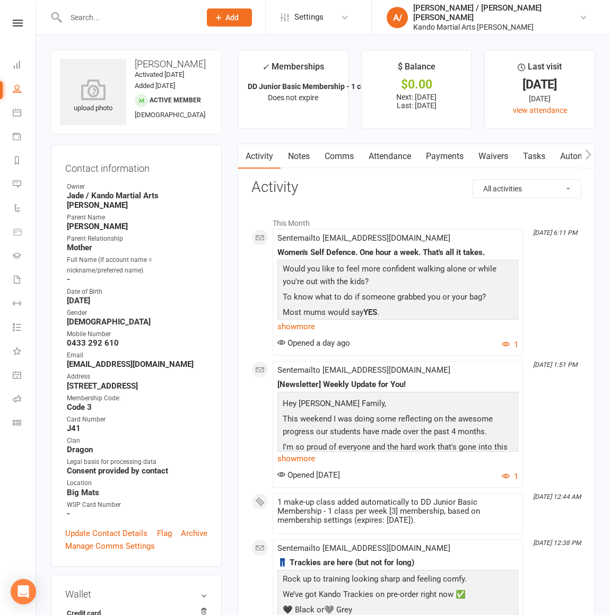
click at [384, 159] on link "Attendance" at bounding box center [389, 156] width 57 height 24
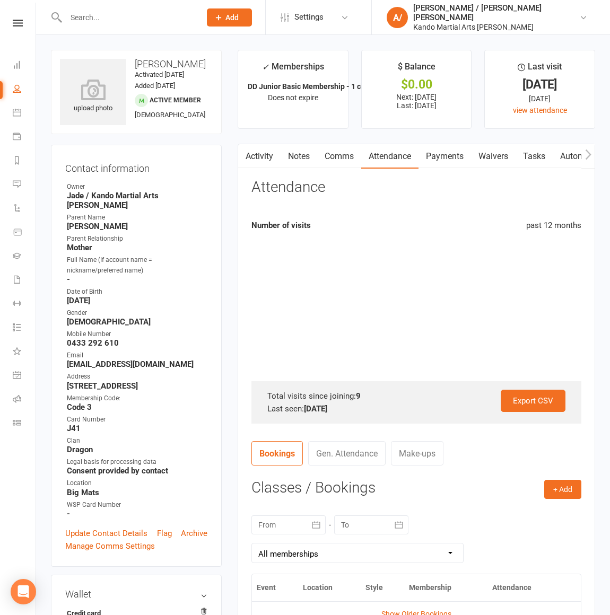
drag, startPoint x: 520, startPoint y: 86, endPoint x: 557, endPoint y: 86, distance: 37.1
click at [556, 86] on div "[DATE]" at bounding box center [539, 84] width 91 height 11
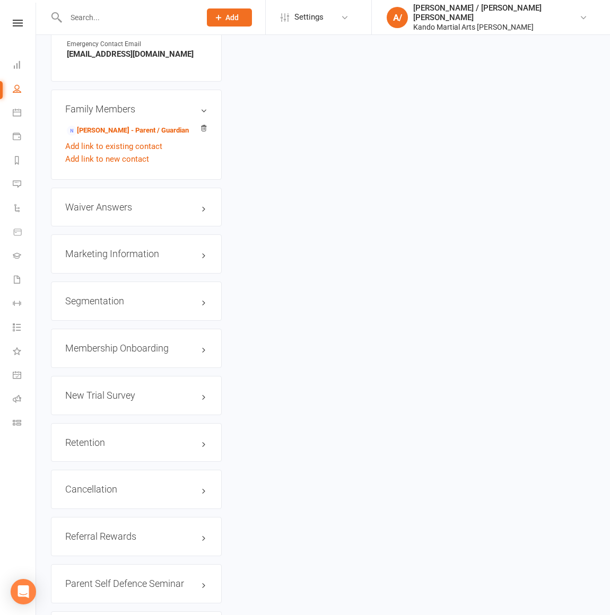
scroll to position [1069, 0]
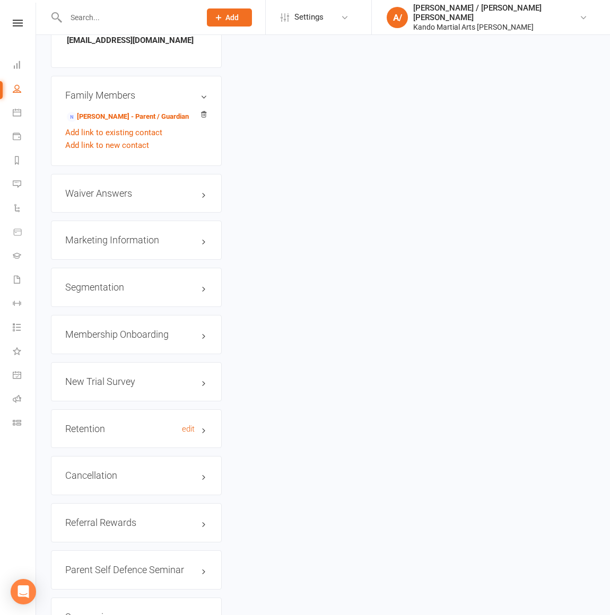
click at [81, 424] on h3 "Retention edit" at bounding box center [136, 429] width 142 height 11
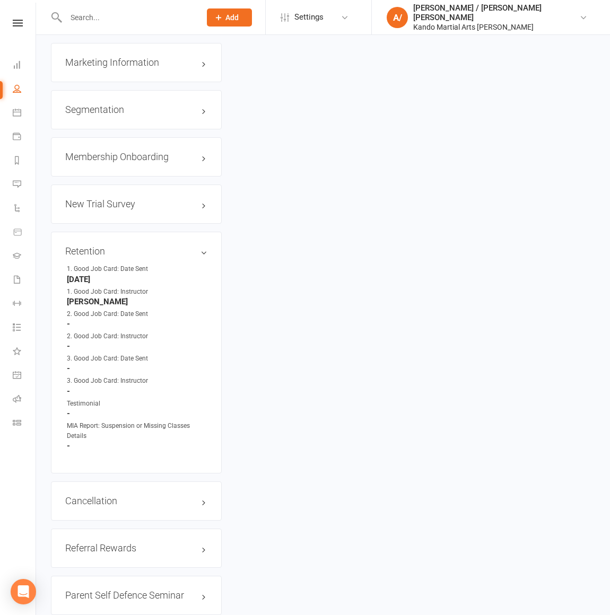
scroll to position [1243, 0]
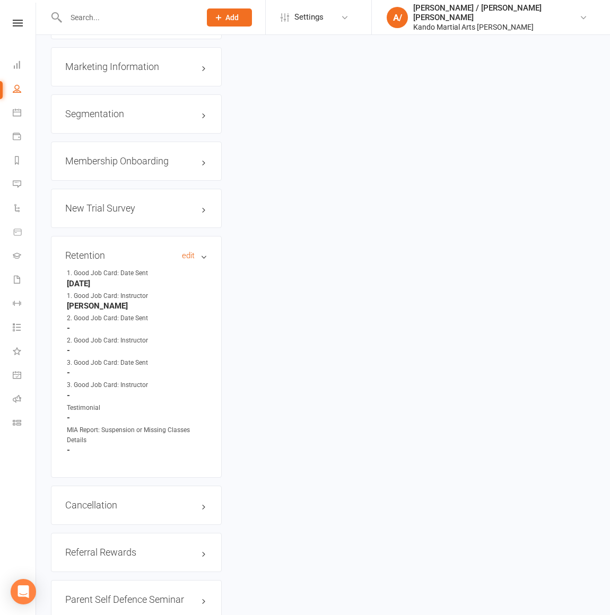
click at [138, 250] on h3 "Retention edit" at bounding box center [136, 255] width 142 height 11
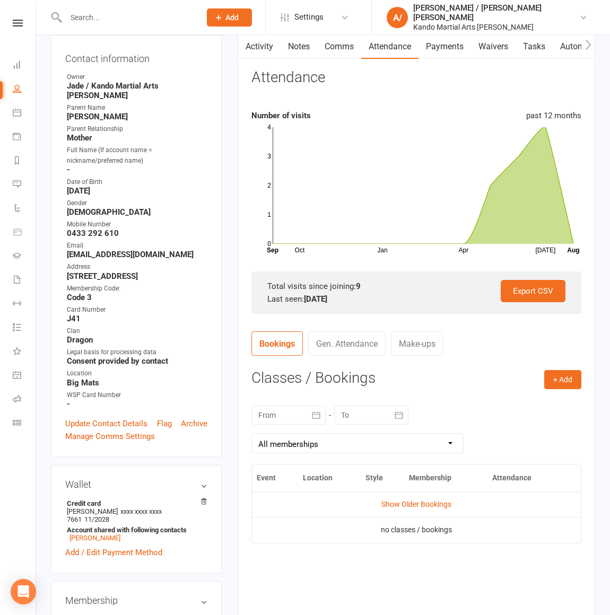
scroll to position [0, 0]
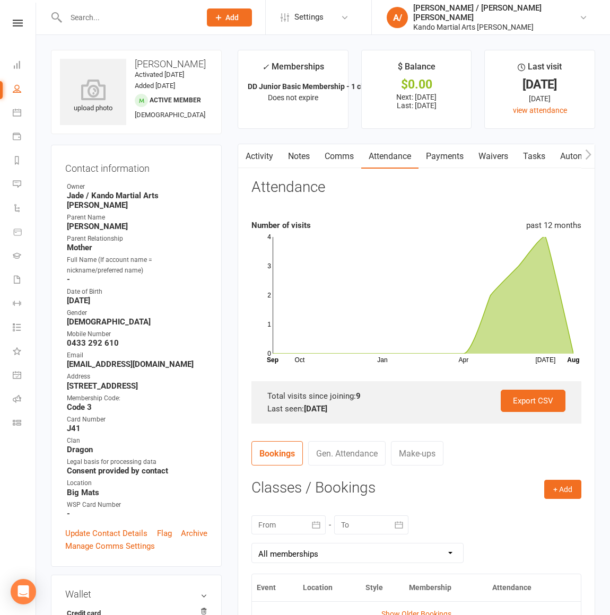
click at [110, 19] on input "text" at bounding box center [128, 17] width 130 height 15
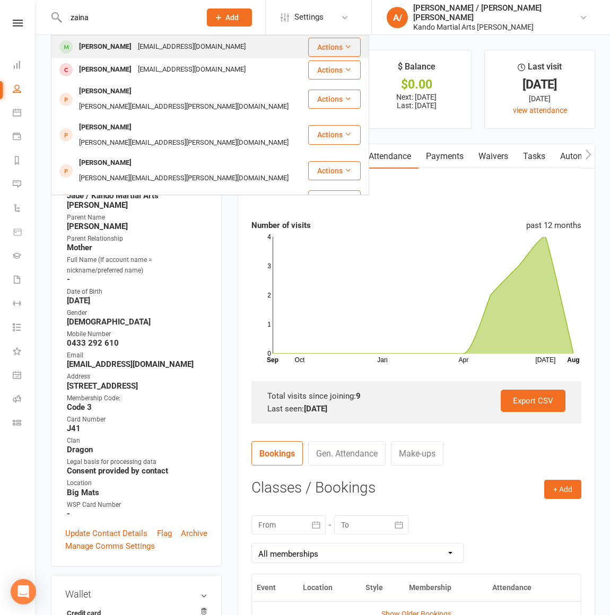
type input "zaina"
click at [98, 50] on div "[PERSON_NAME]" at bounding box center [105, 46] width 59 height 15
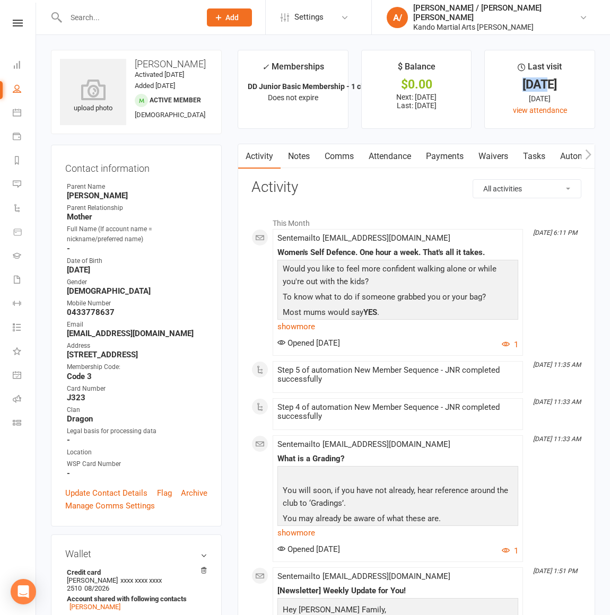
drag, startPoint x: 512, startPoint y: 87, endPoint x: 549, endPoint y: 89, distance: 36.6
click at [537, 87] on div "[DATE]" at bounding box center [539, 84] width 91 height 11
click at [103, 15] on input "text" at bounding box center [128, 17] width 130 height 15
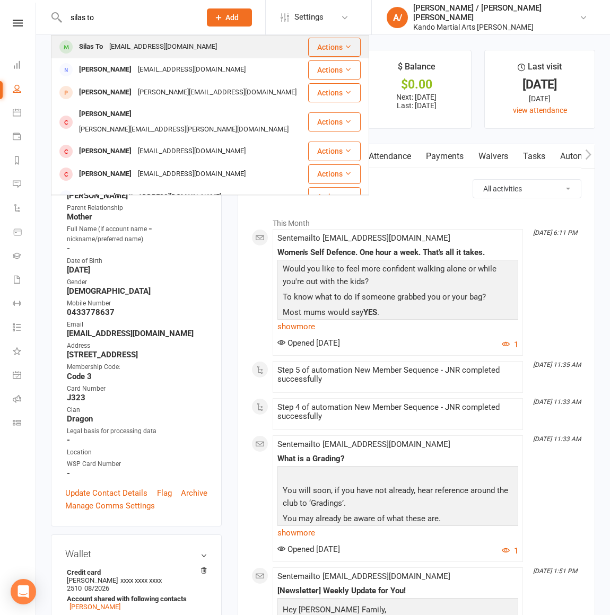
type input "silas to"
click at [94, 44] on div "Silas To" at bounding box center [91, 46] width 30 height 15
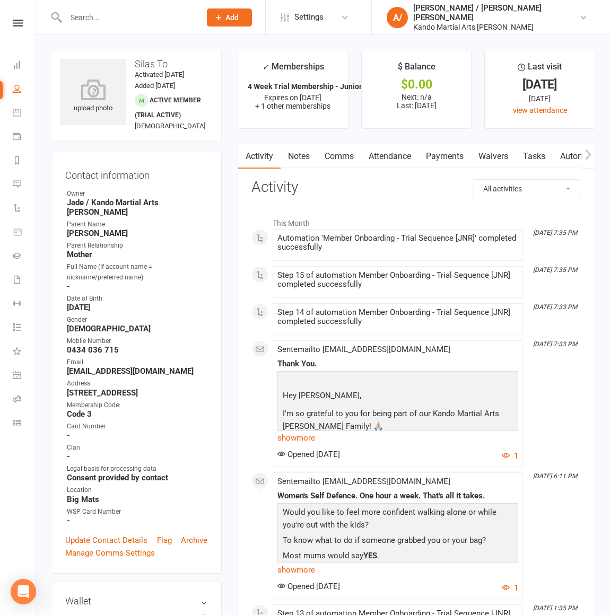
click at [122, 20] on input "text" at bounding box center [128, 17] width 130 height 15
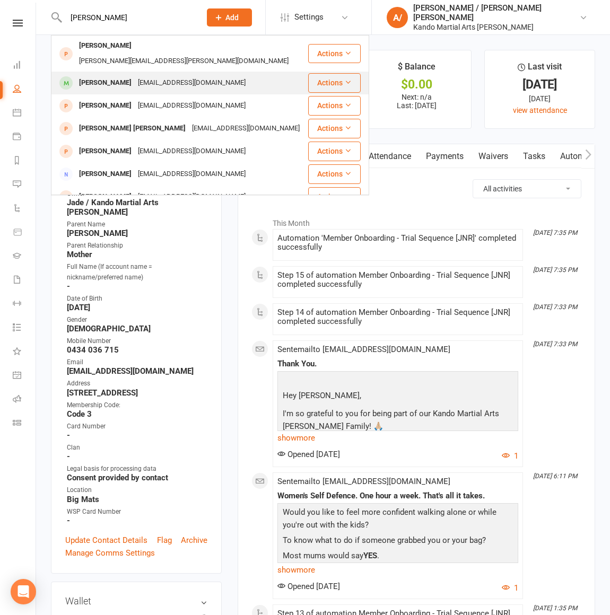
type input "[PERSON_NAME]"
click at [106, 75] on div "[PERSON_NAME]" at bounding box center [105, 82] width 59 height 15
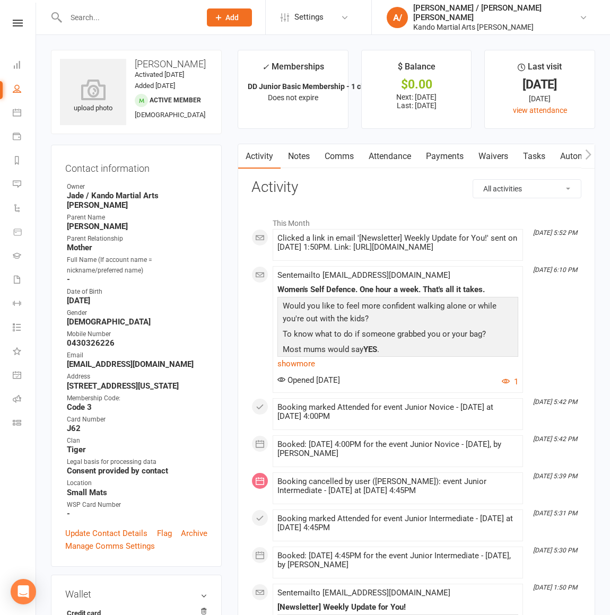
drag, startPoint x: 506, startPoint y: 85, endPoint x: 572, endPoint y: 85, distance: 65.8
click at [571, 85] on div "[DATE]" at bounding box center [539, 84] width 91 height 11
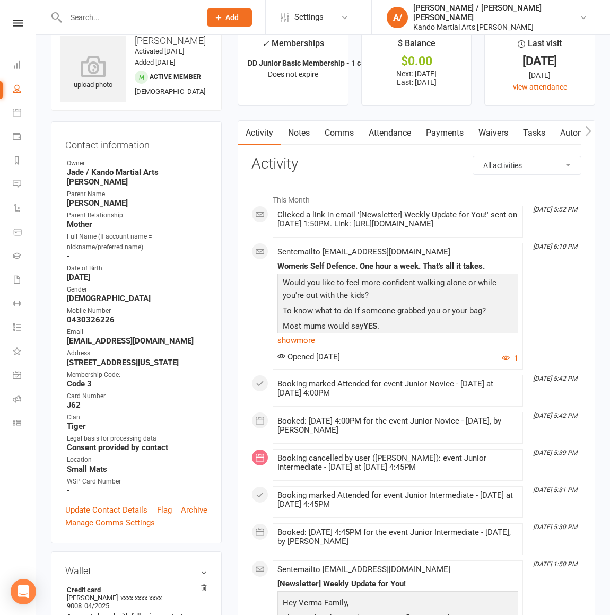
scroll to position [27, 0]
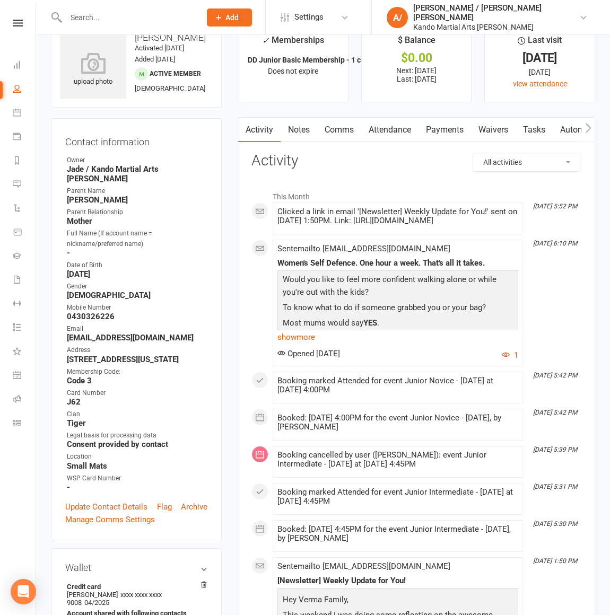
click at [89, 12] on input "text" at bounding box center [128, 17] width 130 height 15
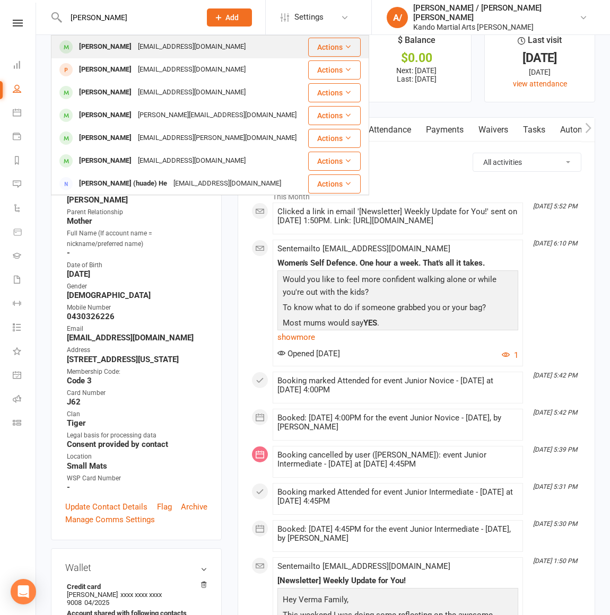
type input "[PERSON_NAME]"
click at [112, 43] on div "[PERSON_NAME]" at bounding box center [105, 46] width 59 height 15
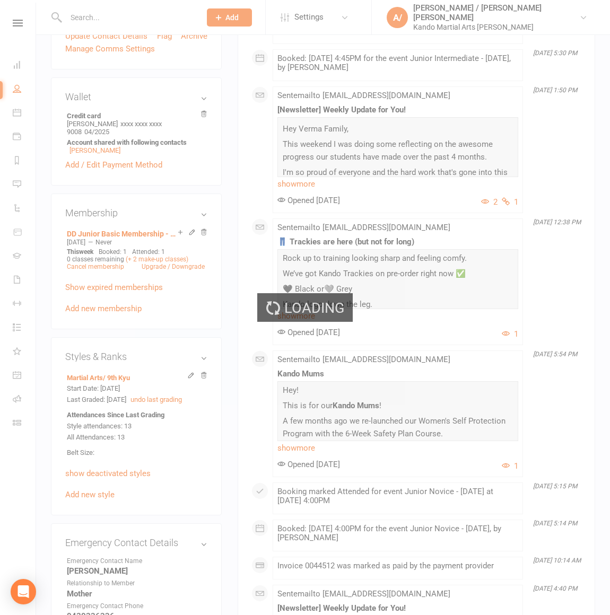
scroll to position [500, 0]
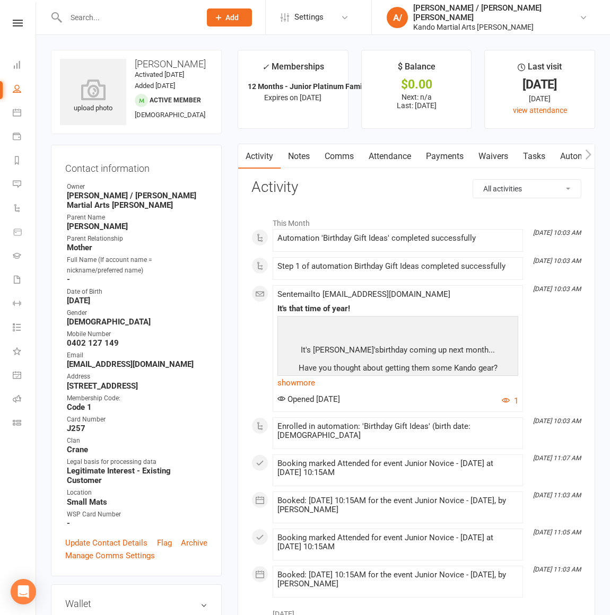
click at [120, 19] on input "text" at bounding box center [128, 17] width 130 height 15
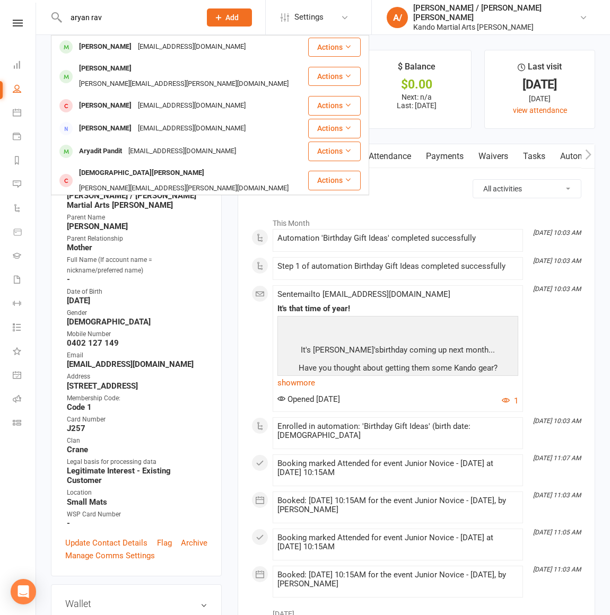
type input "aryan rav"
click at [102, 45] on div "[PERSON_NAME]" at bounding box center [105, 46] width 59 height 15
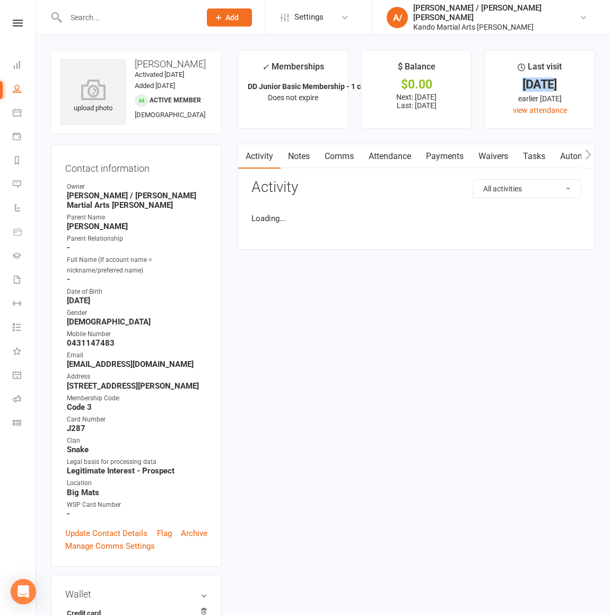
drag, startPoint x: 507, startPoint y: 86, endPoint x: 553, endPoint y: 86, distance: 45.6
click at [552, 86] on div "[DATE]" at bounding box center [539, 84] width 91 height 11
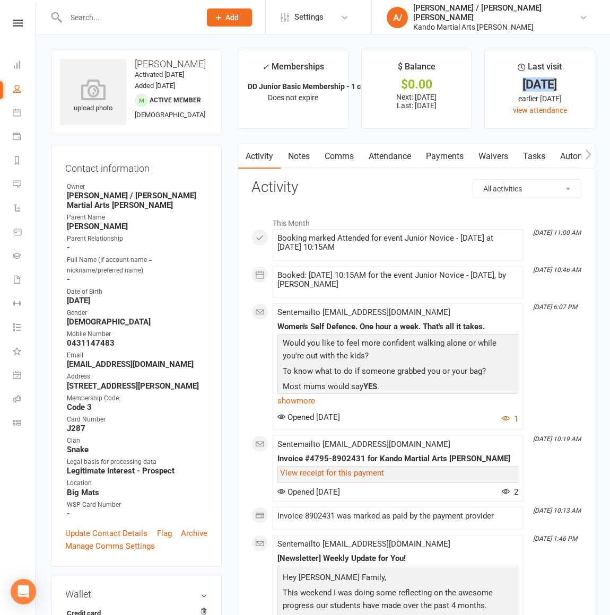
click at [163, 14] on input "text" at bounding box center [128, 17] width 130 height 15
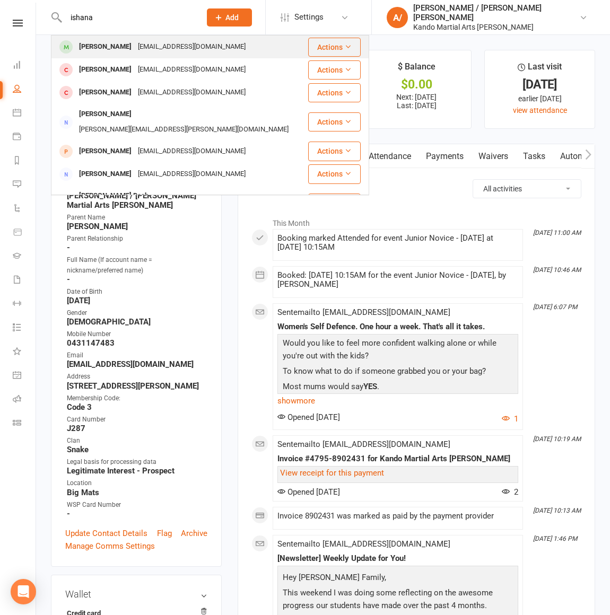
type input "ishana"
click at [90, 45] on div "[PERSON_NAME]" at bounding box center [105, 46] width 59 height 15
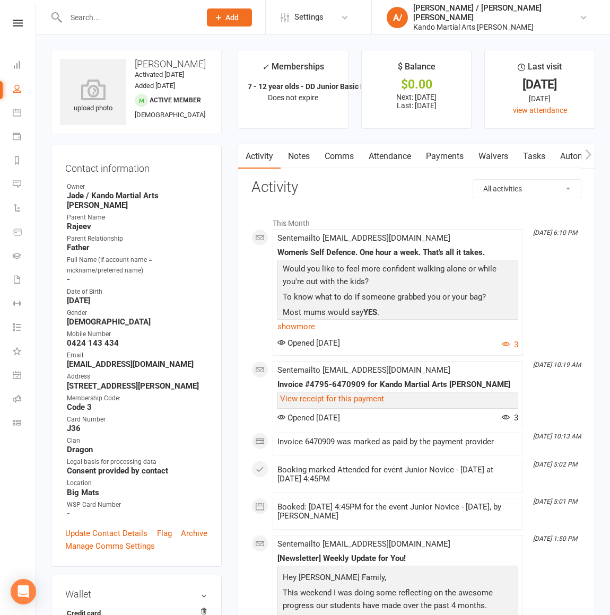
click at [161, 22] on input "text" at bounding box center [128, 17] width 130 height 15
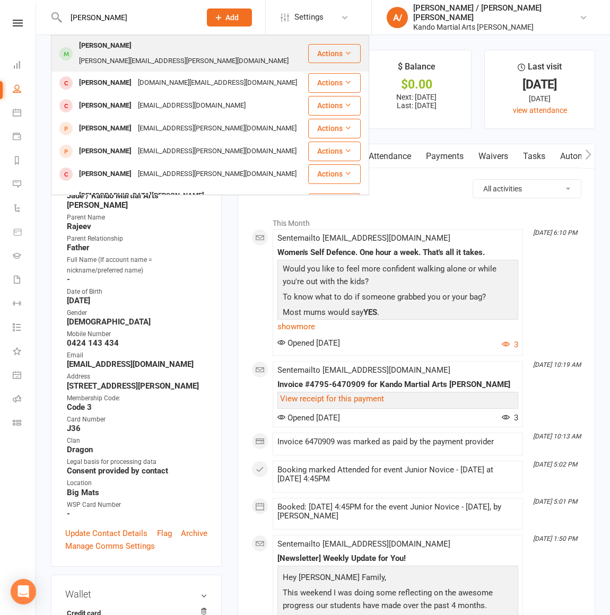
type input "[PERSON_NAME]"
click at [103, 46] on div "[PERSON_NAME]" at bounding box center [105, 45] width 59 height 15
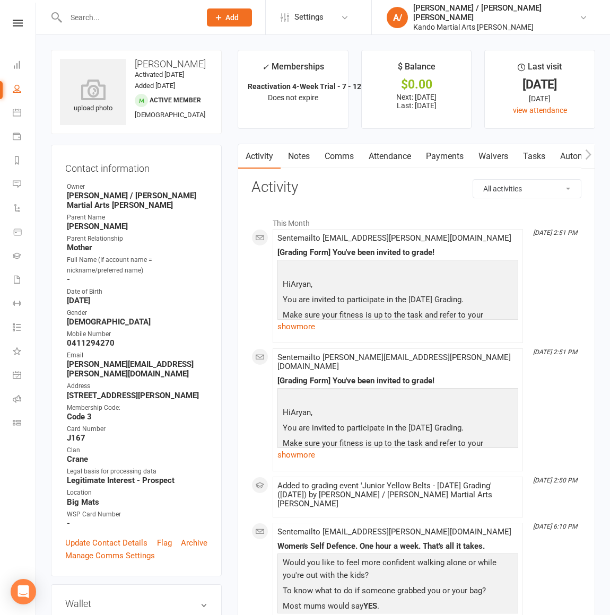
click at [100, 12] on input "text" at bounding box center [128, 17] width 130 height 15
click at [93, 28] on div "7th Kyu No results" at bounding box center [122, 17] width 142 height 34
click at [98, 15] on input "7th Kyu" at bounding box center [128, 17] width 130 height 15
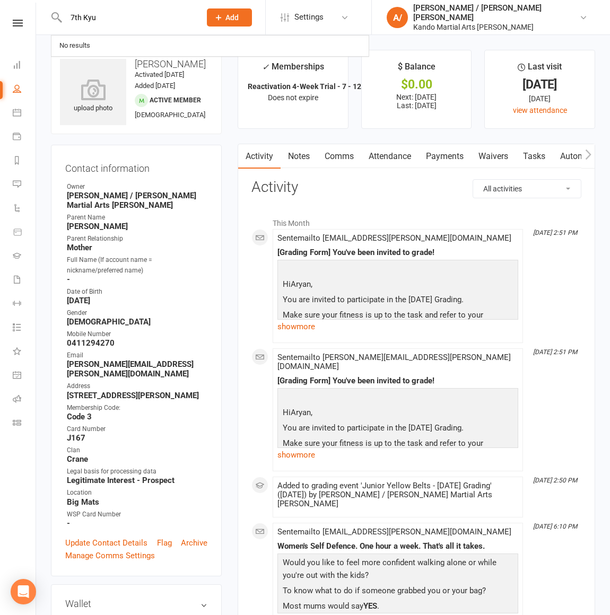
click at [98, 15] on input "7th Kyu" at bounding box center [128, 17] width 130 height 15
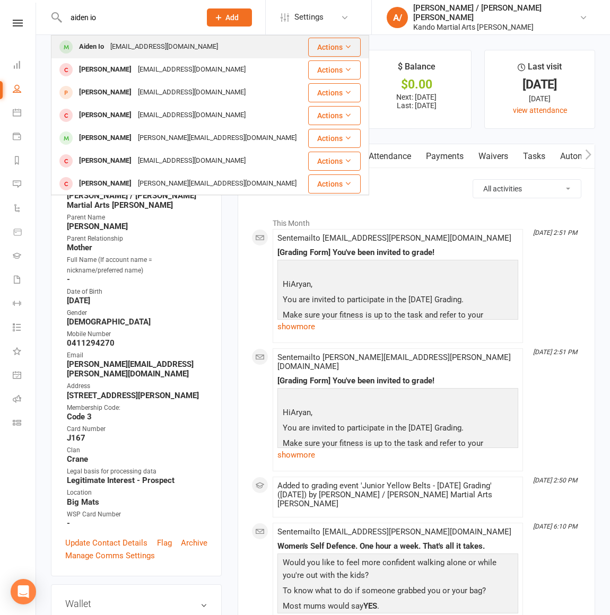
type input "aiden io"
click at [112, 46] on div "[EMAIL_ADDRESS][DOMAIN_NAME]" at bounding box center [164, 46] width 114 height 15
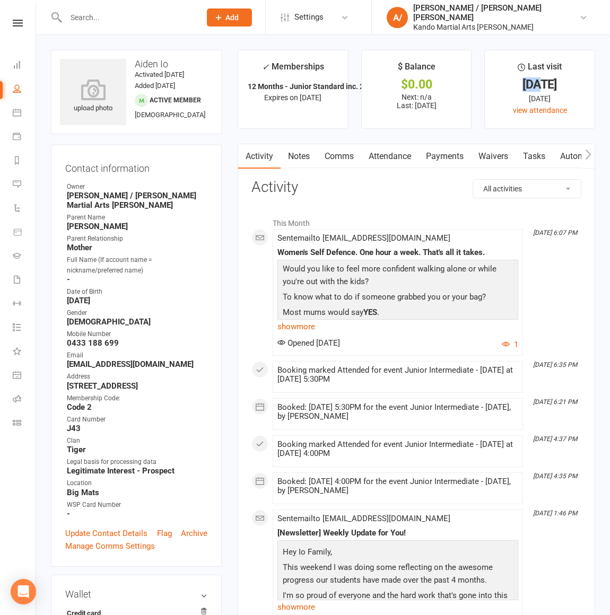
drag, startPoint x: 505, startPoint y: 84, endPoint x: 528, endPoint y: 84, distance: 22.8
click at [527, 84] on div "[DATE]" at bounding box center [539, 84] width 91 height 11
click at [84, 15] on input "text" at bounding box center [128, 17] width 130 height 15
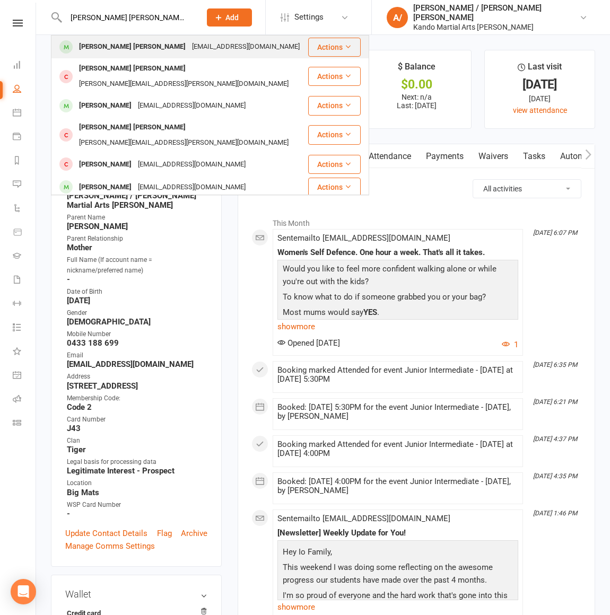
type input "[PERSON_NAME] [PERSON_NAME]"
click at [100, 43] on div "[PERSON_NAME] [PERSON_NAME]" at bounding box center [132, 46] width 113 height 15
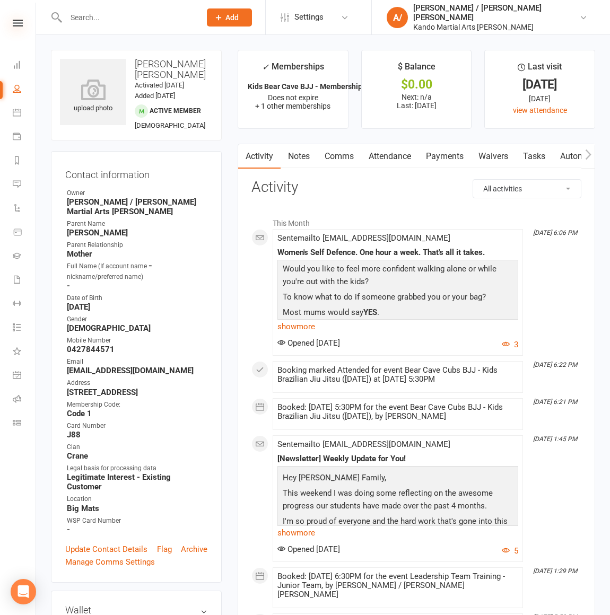
click at [19, 22] on icon at bounding box center [18, 23] width 10 height 7
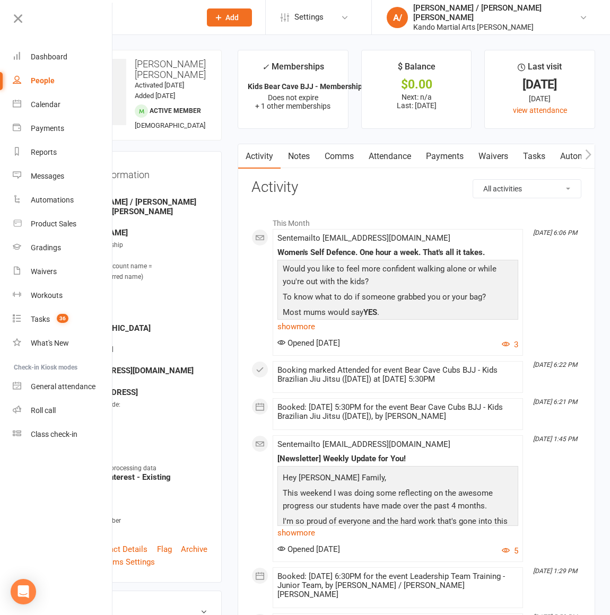
click at [19, 21] on icon at bounding box center [18, 18] width 15 height 15
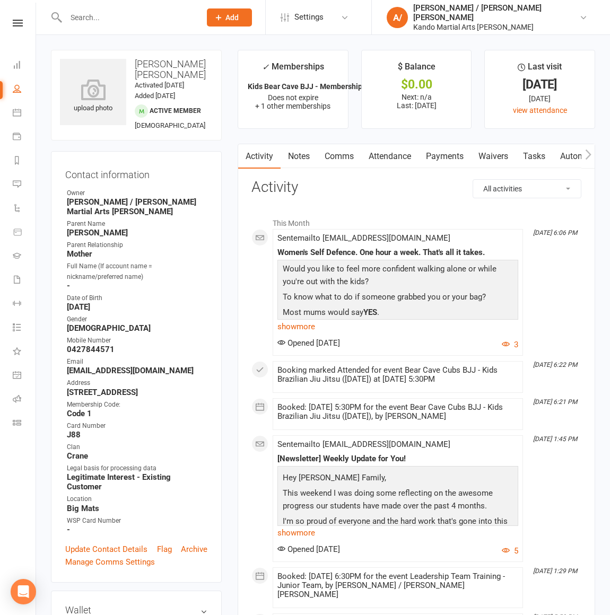
click at [19, 21] on icon at bounding box center [18, 23] width 10 height 7
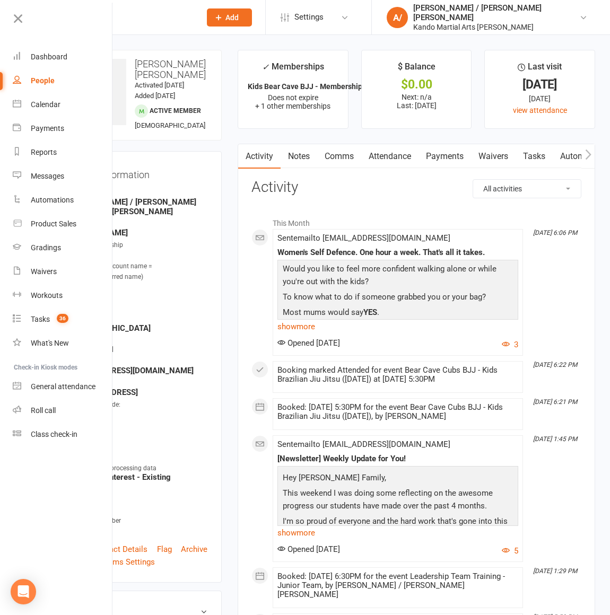
click at [116, 17] on input "text" at bounding box center [128, 17] width 130 height 15
click at [23, 16] on icon at bounding box center [18, 18] width 15 height 15
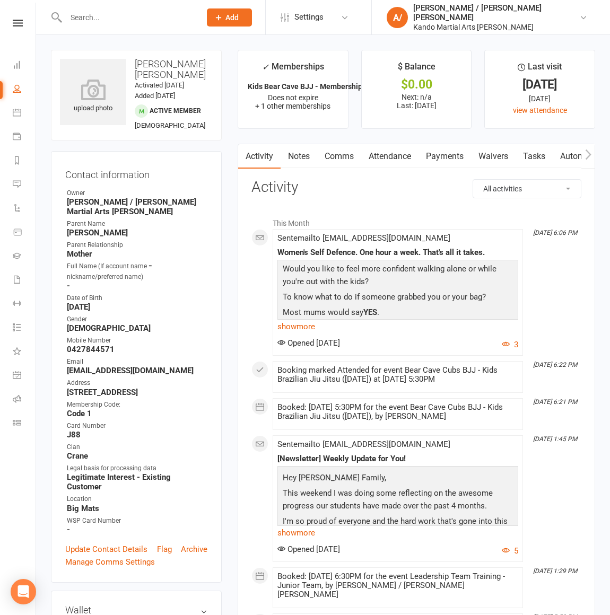
click at [120, 16] on input "text" at bounding box center [128, 17] width 130 height 15
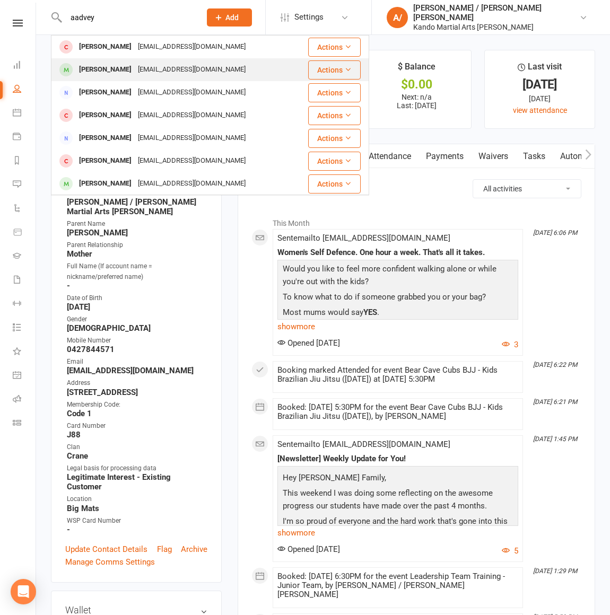
type input "aadvey"
click at [135, 64] on div "[EMAIL_ADDRESS][DOMAIN_NAME]" at bounding box center [192, 69] width 114 height 15
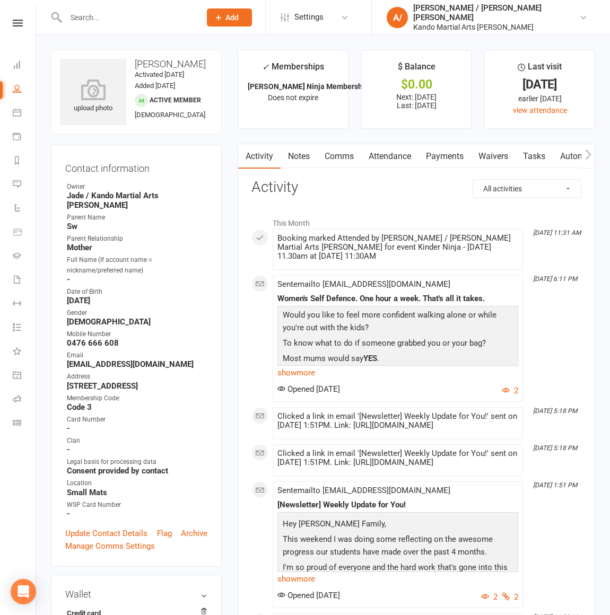
click at [537, 156] on link "Tasks" at bounding box center [533, 156] width 37 height 24
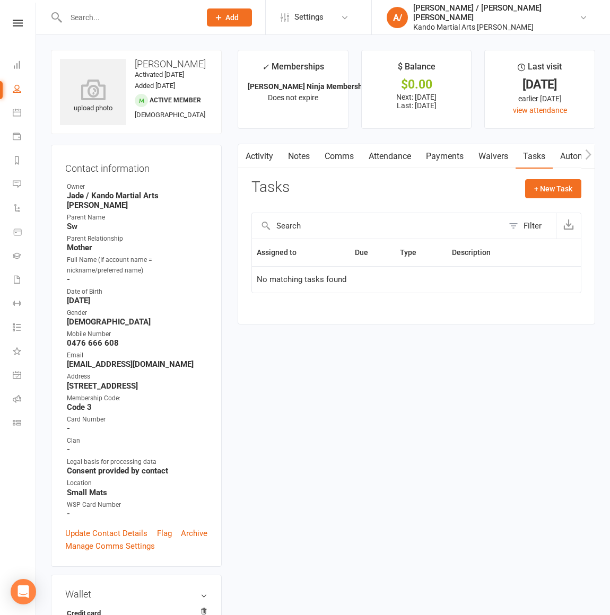
click at [317, 155] on link "Notes" at bounding box center [299, 156] width 37 height 24
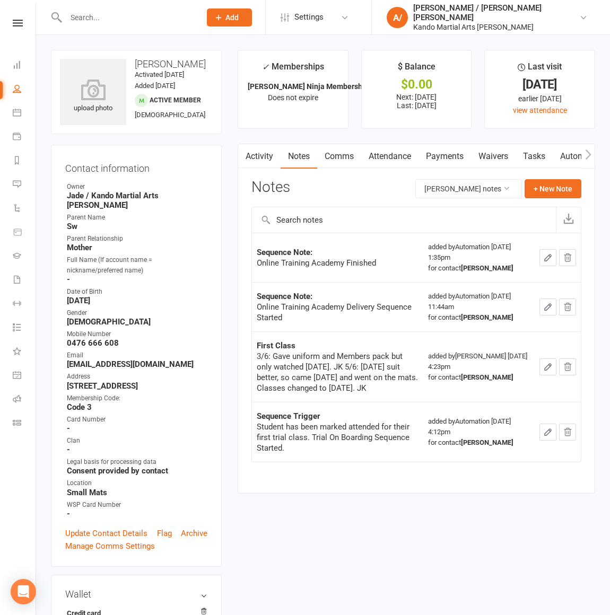
click at [334, 160] on link "Comms" at bounding box center [339, 156] width 44 height 24
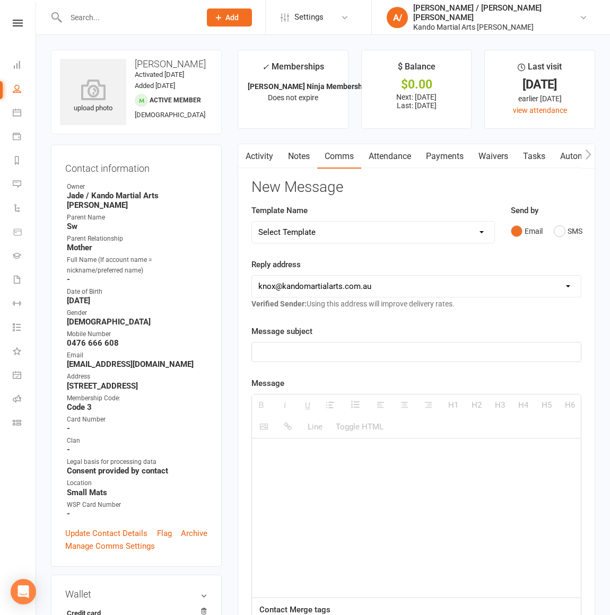
click at [395, 153] on link "Attendance" at bounding box center [389, 156] width 57 height 24
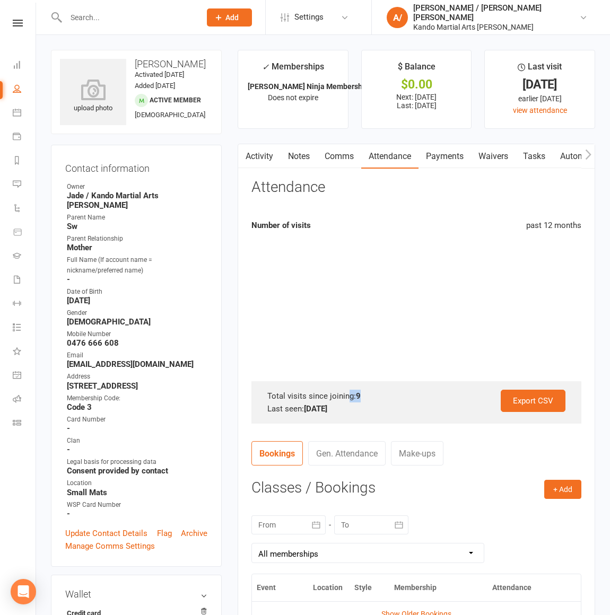
drag, startPoint x: 349, startPoint y: 392, endPoint x: 380, endPoint y: 392, distance: 30.8
click at [374, 392] on div "Total visits since joining: 9" at bounding box center [416, 396] width 298 height 13
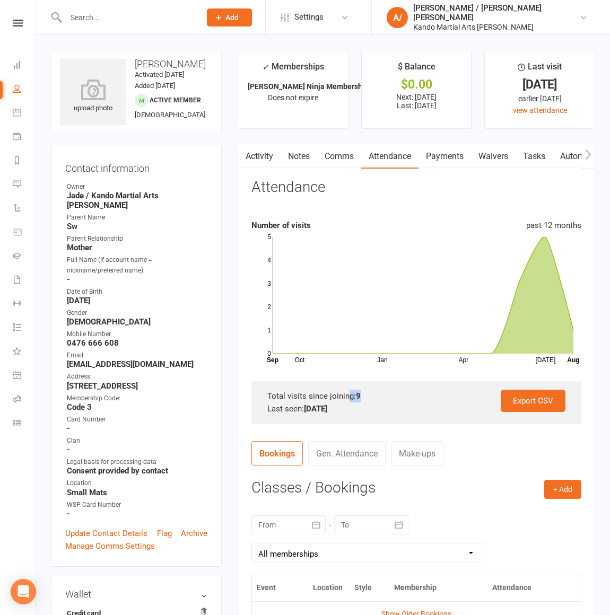
click at [410, 392] on div "Total visits since joining: 9" at bounding box center [416, 396] width 298 height 13
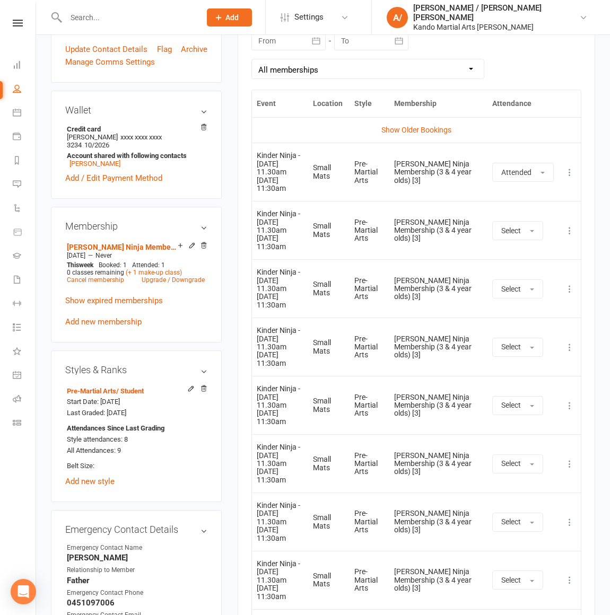
scroll to position [465, 0]
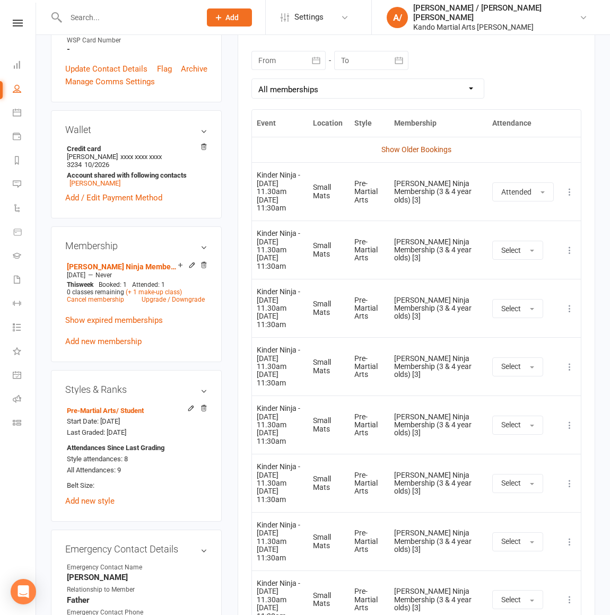
click at [424, 152] on link "Show Older Bookings" at bounding box center [416, 149] width 70 height 8
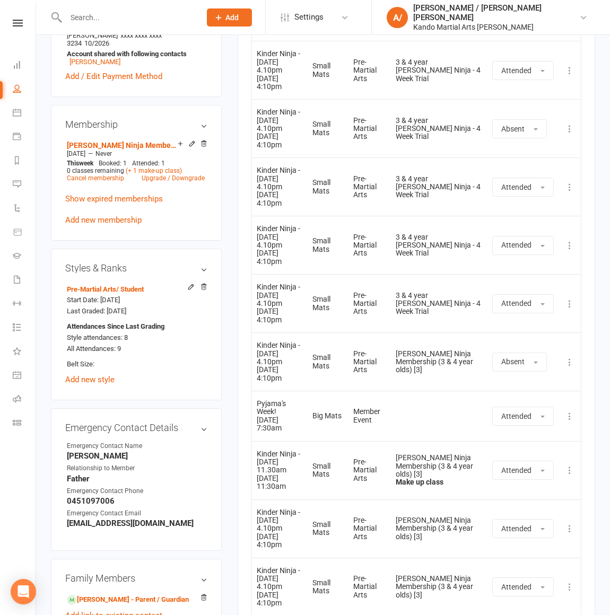
scroll to position [597, 0]
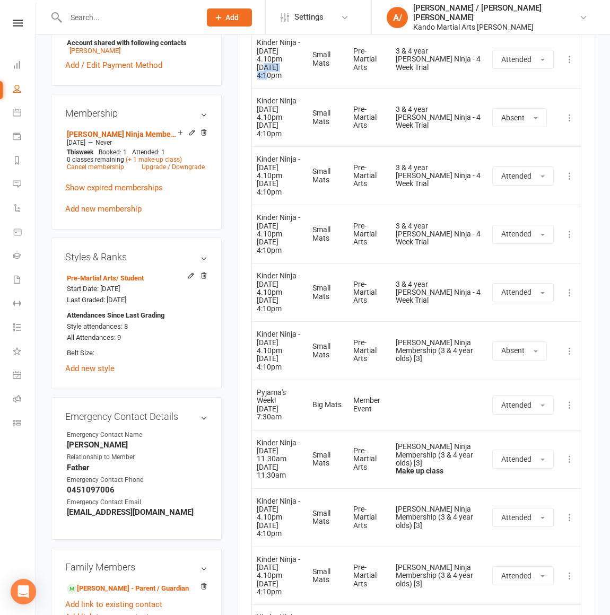
drag, startPoint x: 265, startPoint y: 67, endPoint x: 316, endPoint y: 67, distance: 50.9
click at [308, 67] on td "Kinder Ninja - [DATE] 4.10pm [DATE] 4:10pm" at bounding box center [280, 59] width 56 height 58
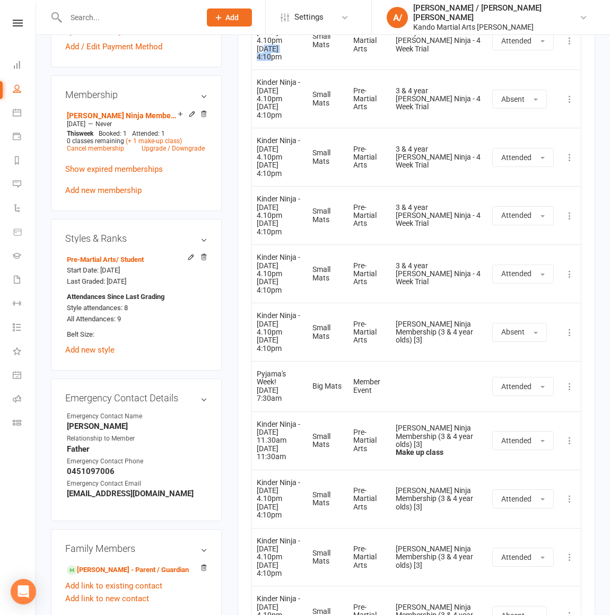
scroll to position [626, 0]
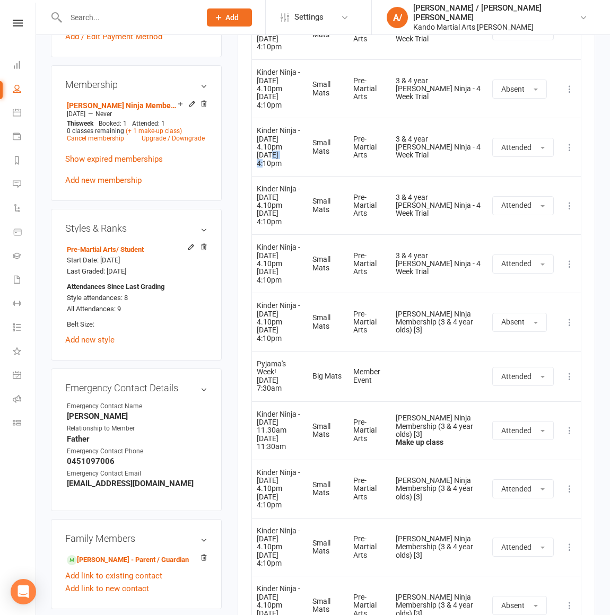
drag, startPoint x: 271, startPoint y: 154, endPoint x: 300, endPoint y: 154, distance: 28.6
click at [294, 154] on td "Kinder Ninja - [DATE] 4.10pm [DATE] 4:10pm" at bounding box center [280, 147] width 56 height 58
drag, startPoint x: 262, startPoint y: 205, endPoint x: 296, endPoint y: 207, distance: 34.6
click at [291, 206] on div "Kinder Ninja - [DATE] 4.10pm" at bounding box center [280, 197] width 46 height 24
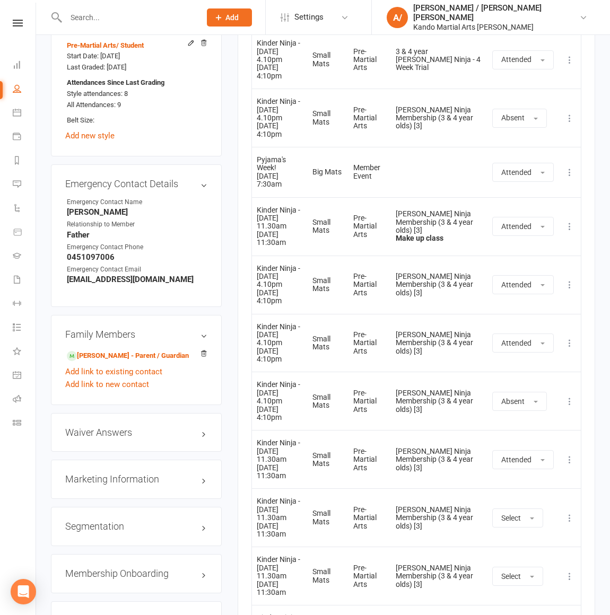
scroll to position [834, 0]
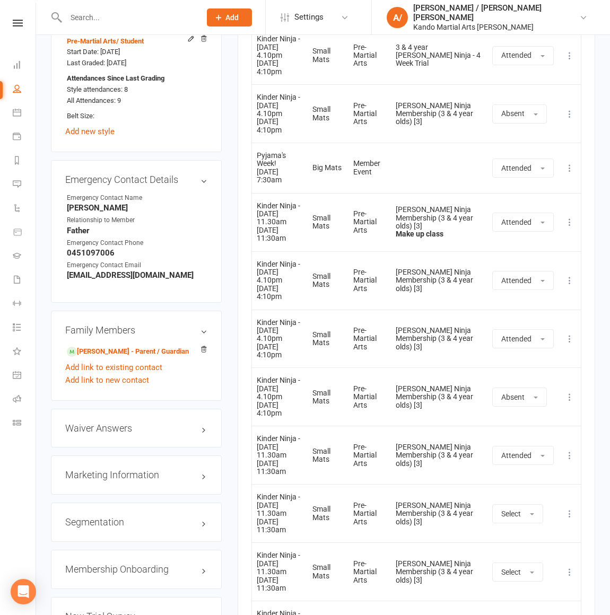
click at [273, 208] on div "Kinder Ninja - [DATE] 11.30am" at bounding box center [280, 214] width 46 height 24
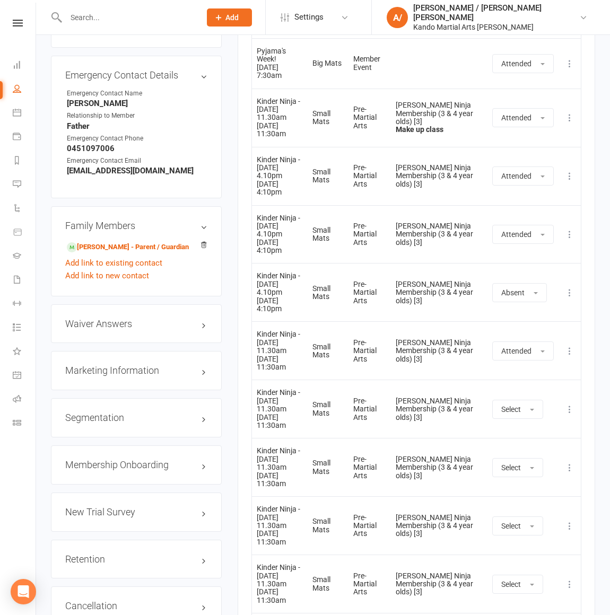
scroll to position [954, 0]
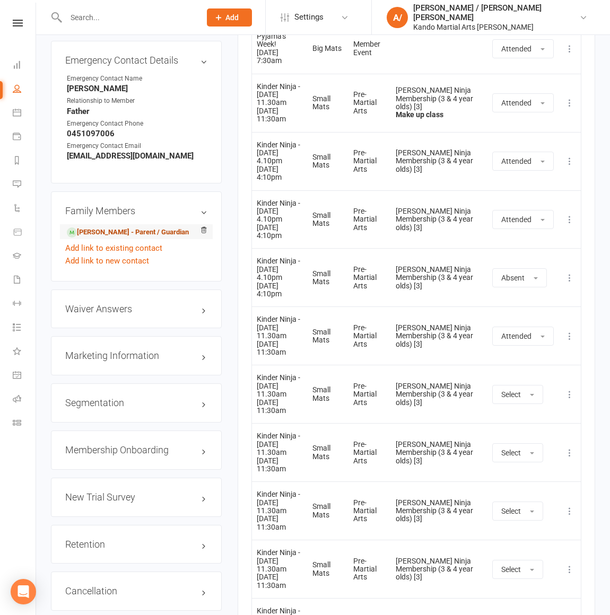
click at [100, 227] on link "[PERSON_NAME] - Parent / Guardian" at bounding box center [128, 232] width 122 height 11
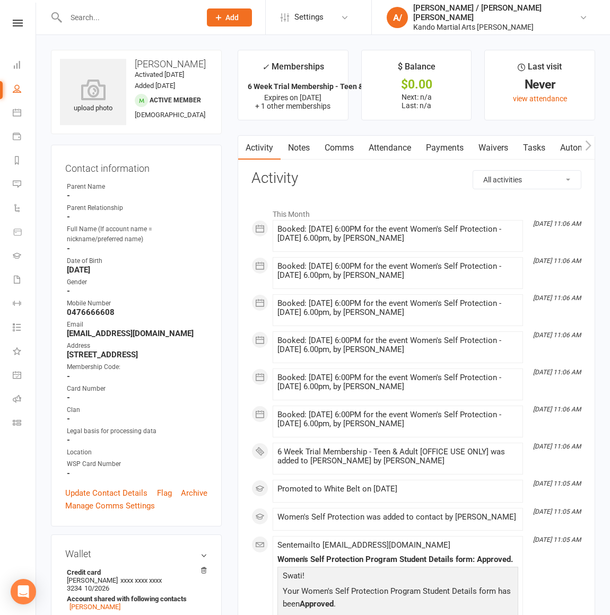
click at [96, 23] on input "text" at bounding box center [128, 17] width 130 height 15
click at [100, 11] on input "text" at bounding box center [128, 17] width 130 height 15
click at [86, 18] on input "text" at bounding box center [128, 17] width 130 height 15
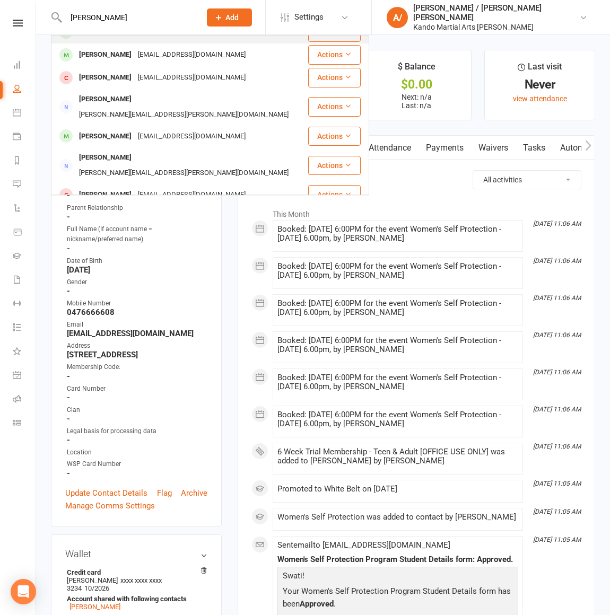
scroll to position [93, 0]
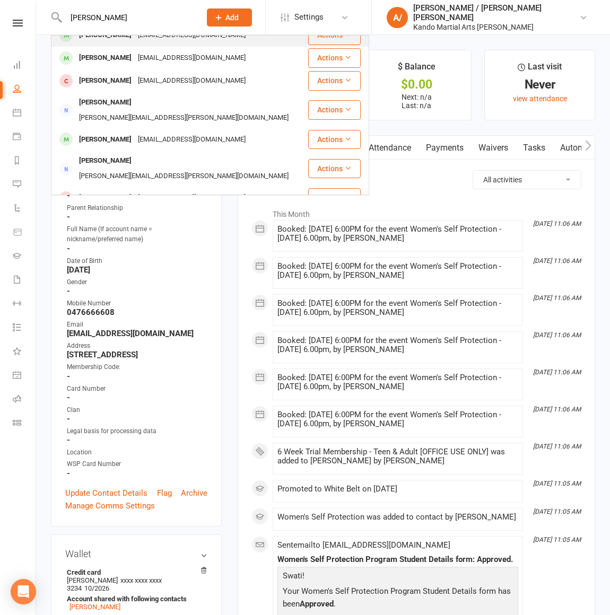
type input "[PERSON_NAME]"
click at [135, 132] on div "[EMAIL_ADDRESS][DOMAIN_NAME]" at bounding box center [192, 139] width 114 height 15
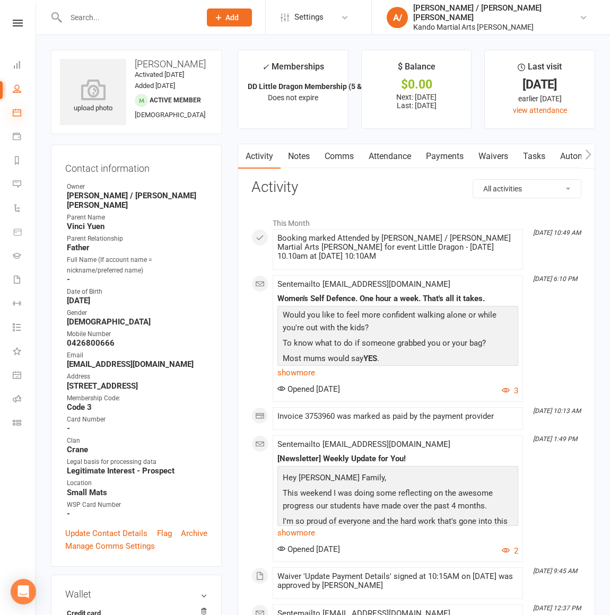
click at [17, 112] on icon at bounding box center [17, 112] width 8 height 8
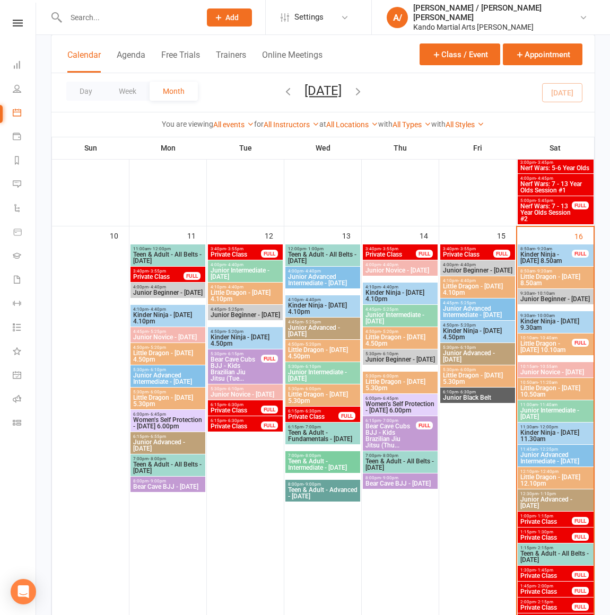
scroll to position [863, 0]
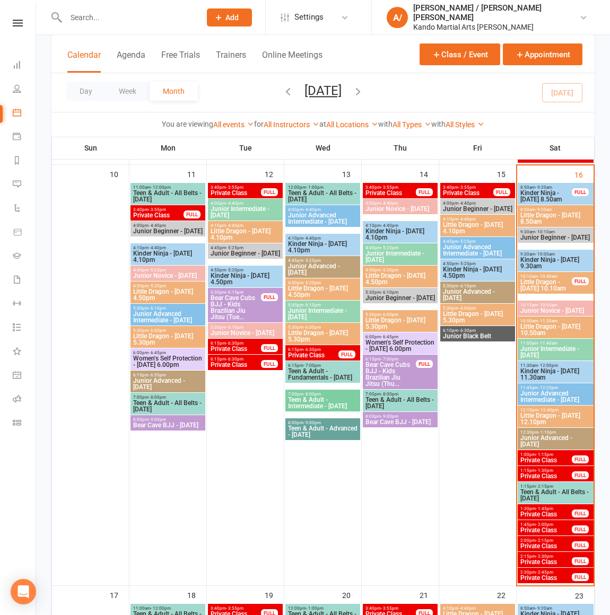
click at [559, 194] on span "Kinder Ninja - [DATE] 8.50am" at bounding box center [546, 196] width 53 height 13
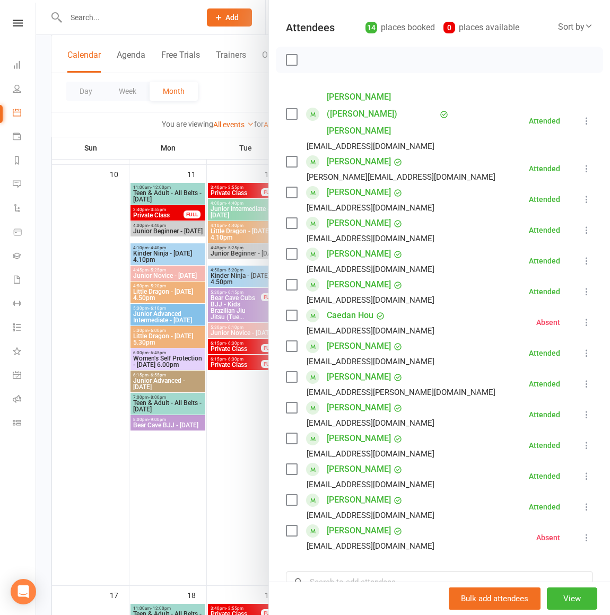
scroll to position [112, 0]
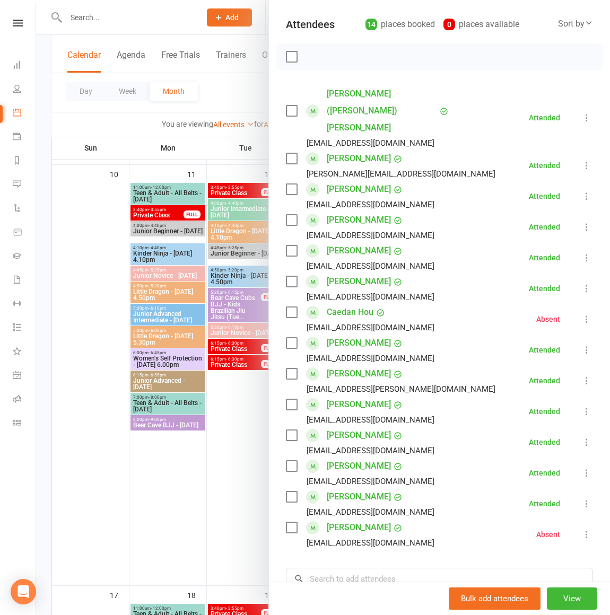
click at [368, 212] on link "[PERSON_NAME]" at bounding box center [359, 220] width 64 height 17
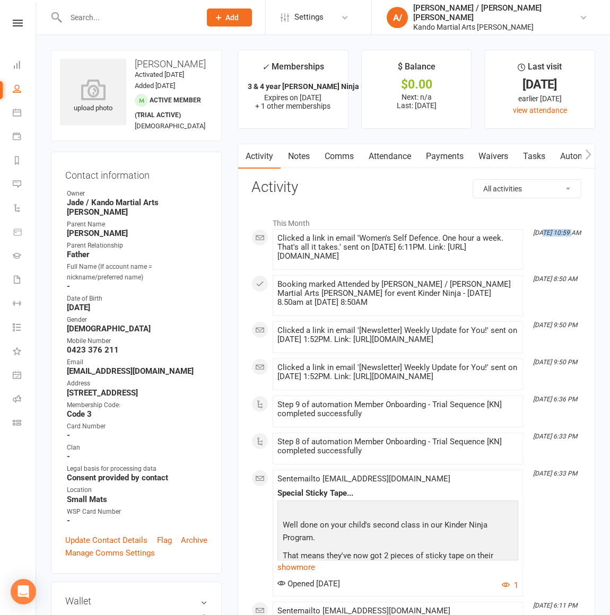
drag, startPoint x: 573, startPoint y: 232, endPoint x: 545, endPoint y: 232, distance: 28.1
click at [545, 232] on time "[DATE] 10:59 AM" at bounding box center [554, 233] width 53 height 7
click at [21, 24] on icon at bounding box center [18, 23] width 10 height 7
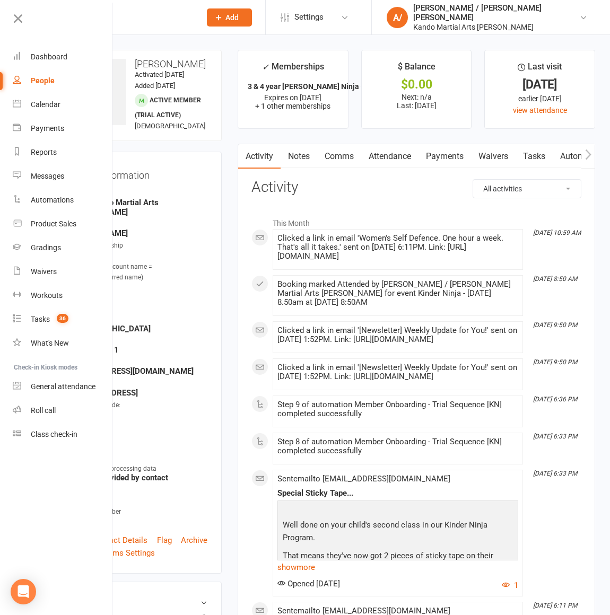
click at [347, 321] on li "[DATE] 9:50 PM Clicked a link in email '[Newsletter] Weekly Update for You!' se…" at bounding box center [398, 337] width 250 height 32
click at [337, 162] on link "Comms" at bounding box center [339, 156] width 44 height 24
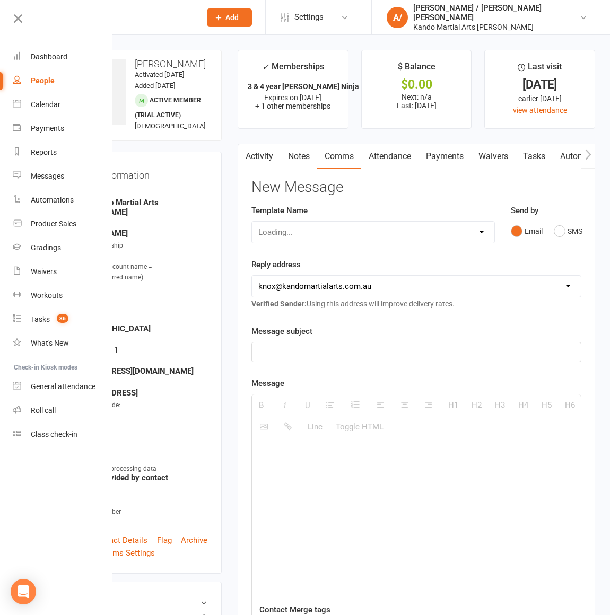
click at [309, 158] on link "Notes" at bounding box center [299, 156] width 37 height 24
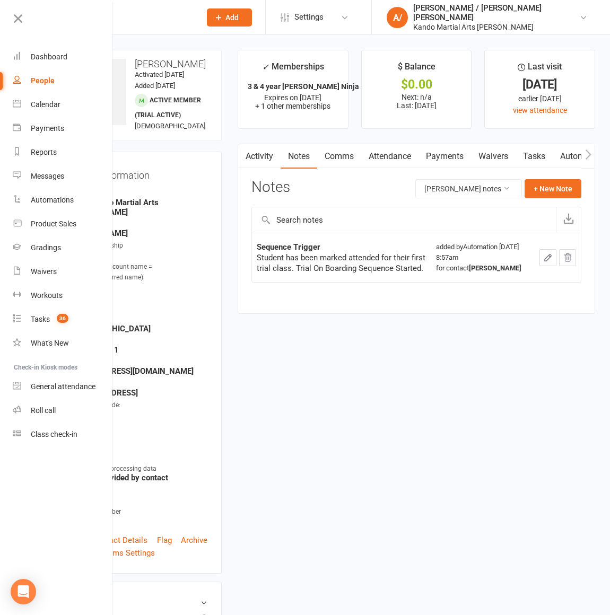
click at [346, 160] on link "Comms" at bounding box center [339, 156] width 44 height 24
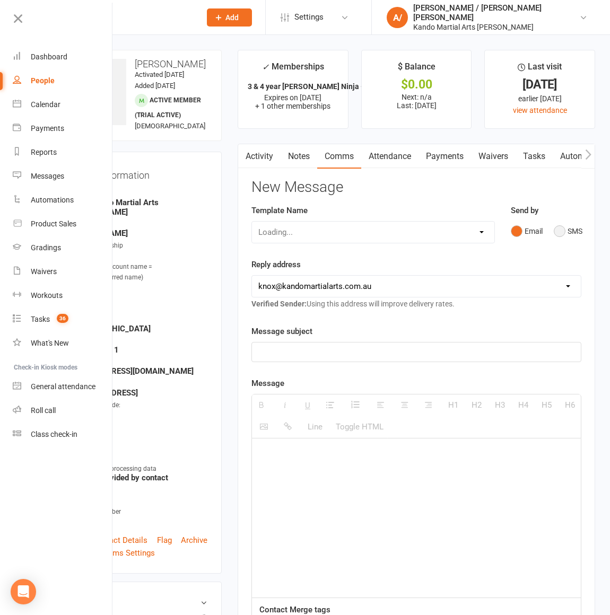
click at [578, 235] on button "SMS" at bounding box center [568, 231] width 29 height 20
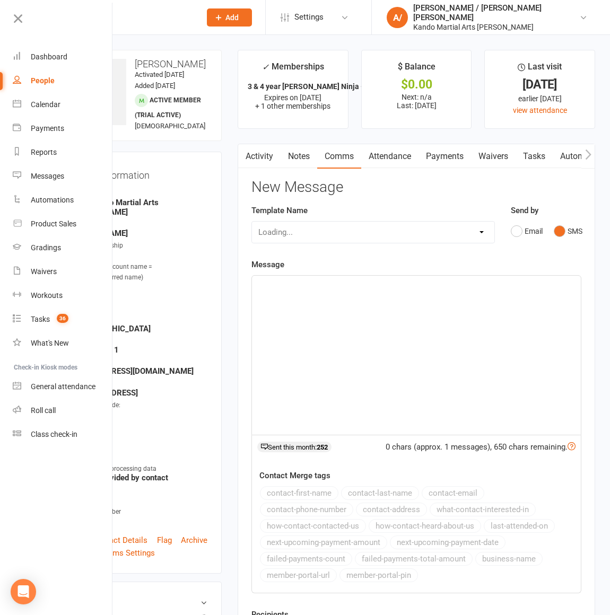
click at [349, 329] on div at bounding box center [416, 355] width 329 height 159
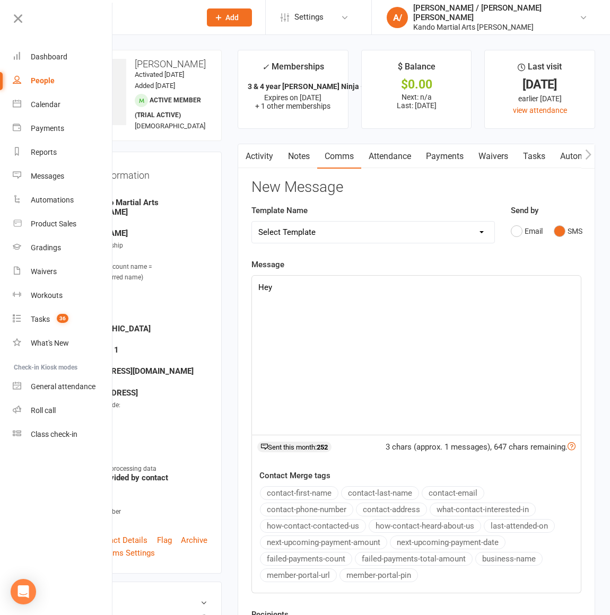
click at [15, 17] on icon at bounding box center [18, 18] width 15 height 15
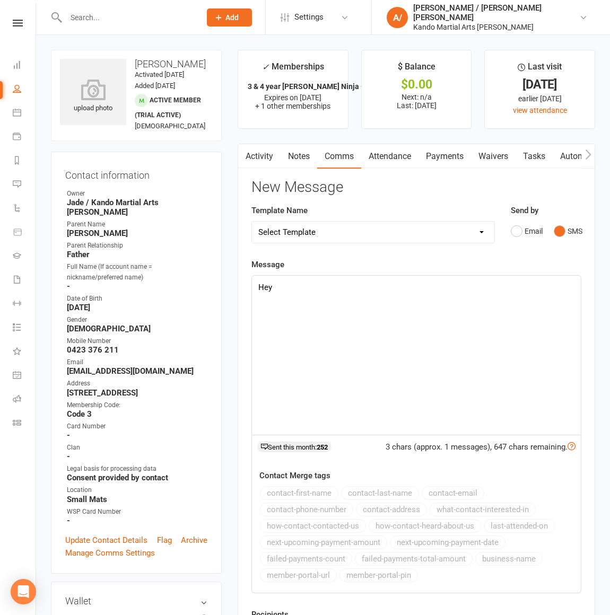
click at [370, 341] on div "Hey" at bounding box center [416, 355] width 329 height 159
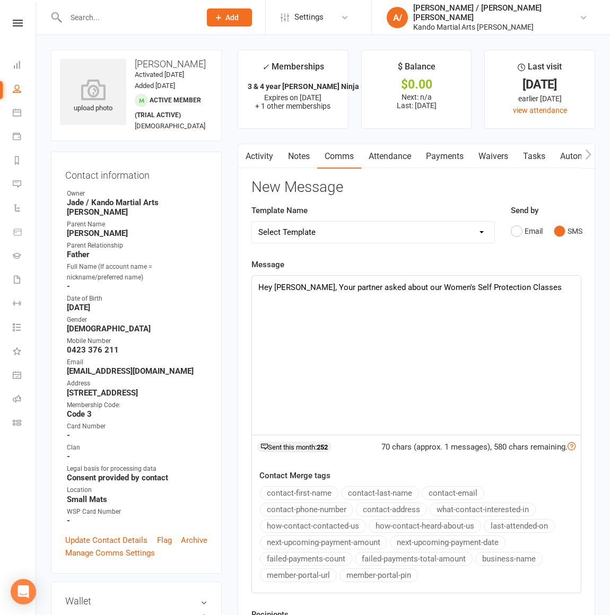
click at [559, 301] on div "Hey [PERSON_NAME], Your partner asked about our Women's Self Protection Classes" at bounding box center [416, 355] width 329 height 159
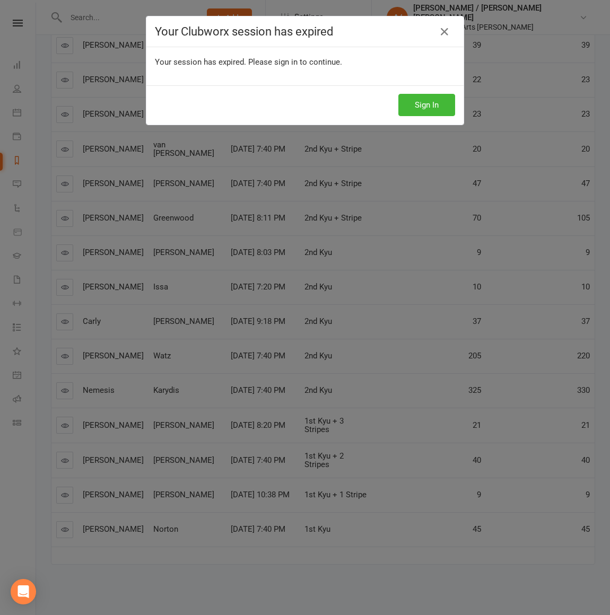
click at [15, 114] on div "Your Clubworx session has expired Your session has expired. Please sign in to c…" at bounding box center [305, 307] width 610 height 615
